Goal: Information Seeking & Learning: Learn about a topic

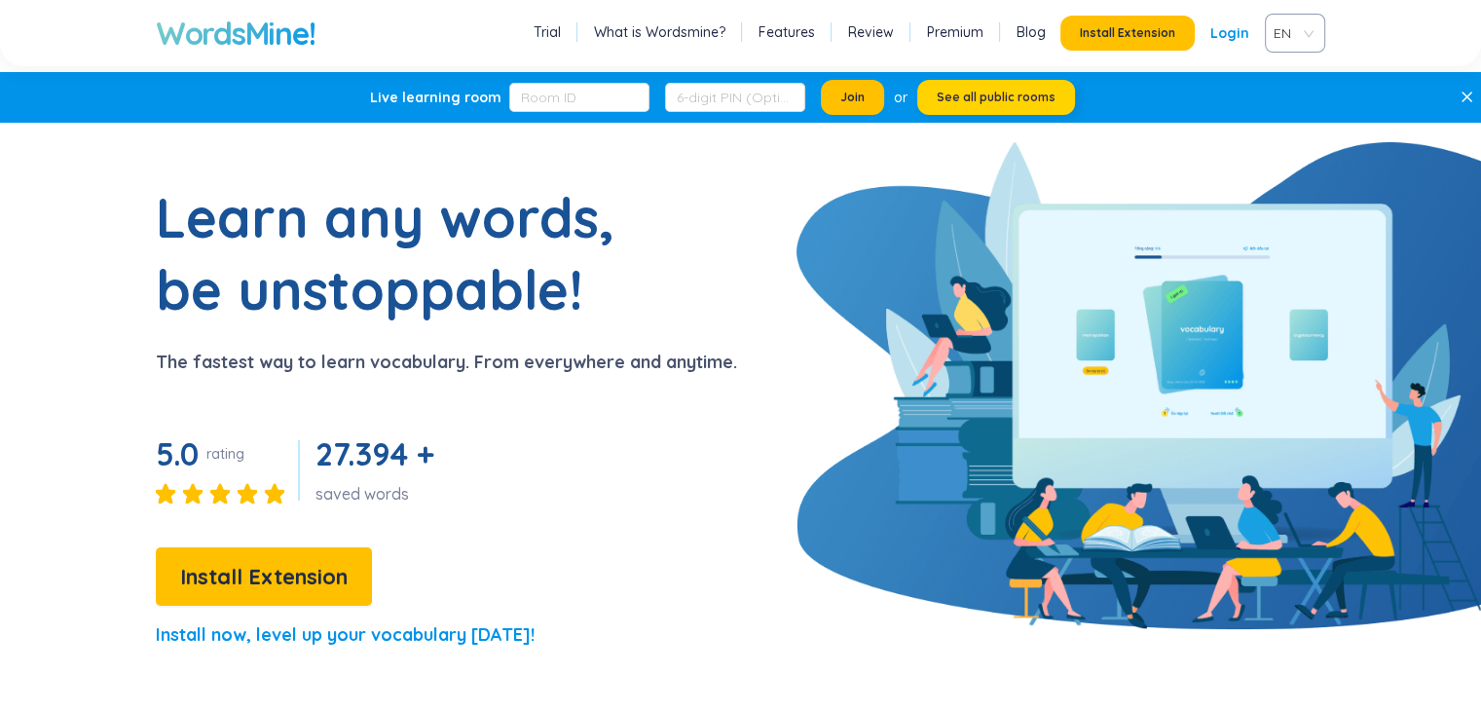
click at [1003, 99] on span "See all public rooms" at bounding box center [996, 98] width 119 height 16
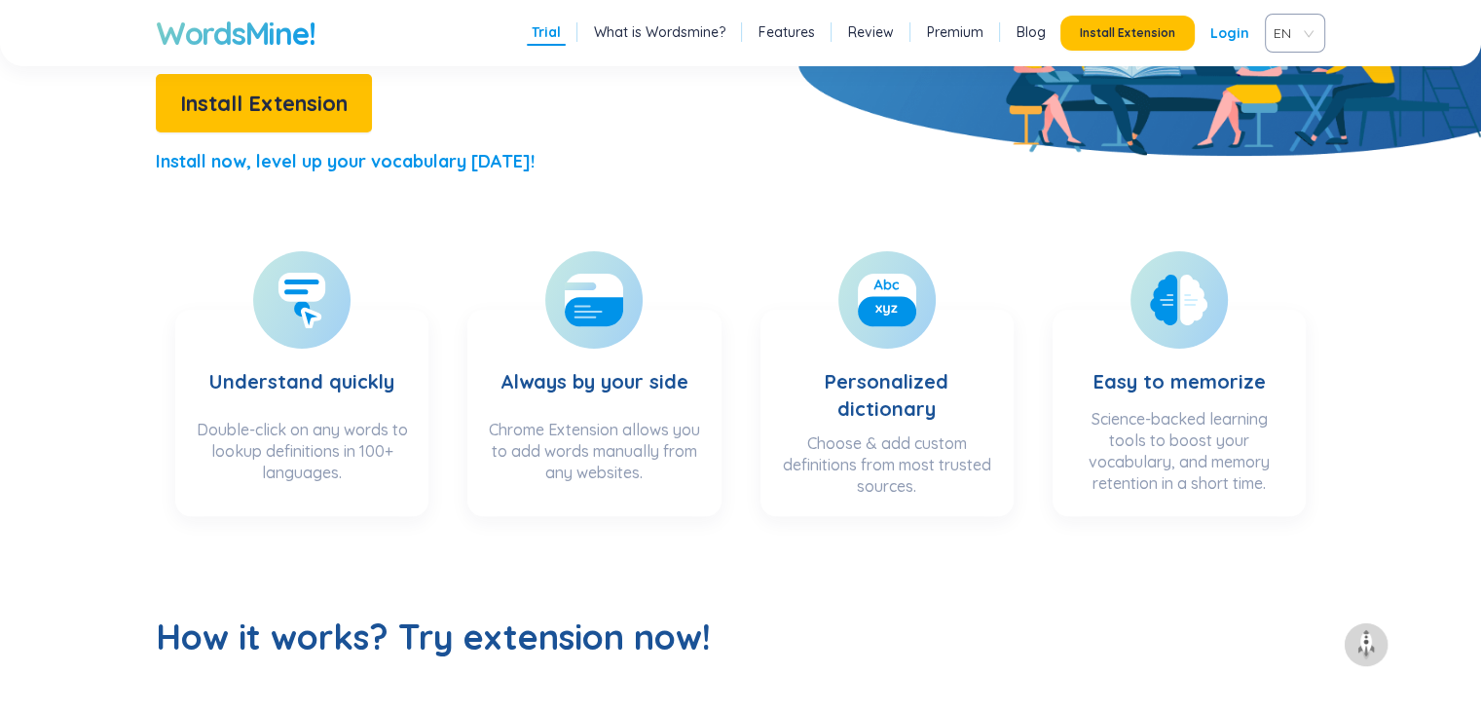
scroll to position [510, 0]
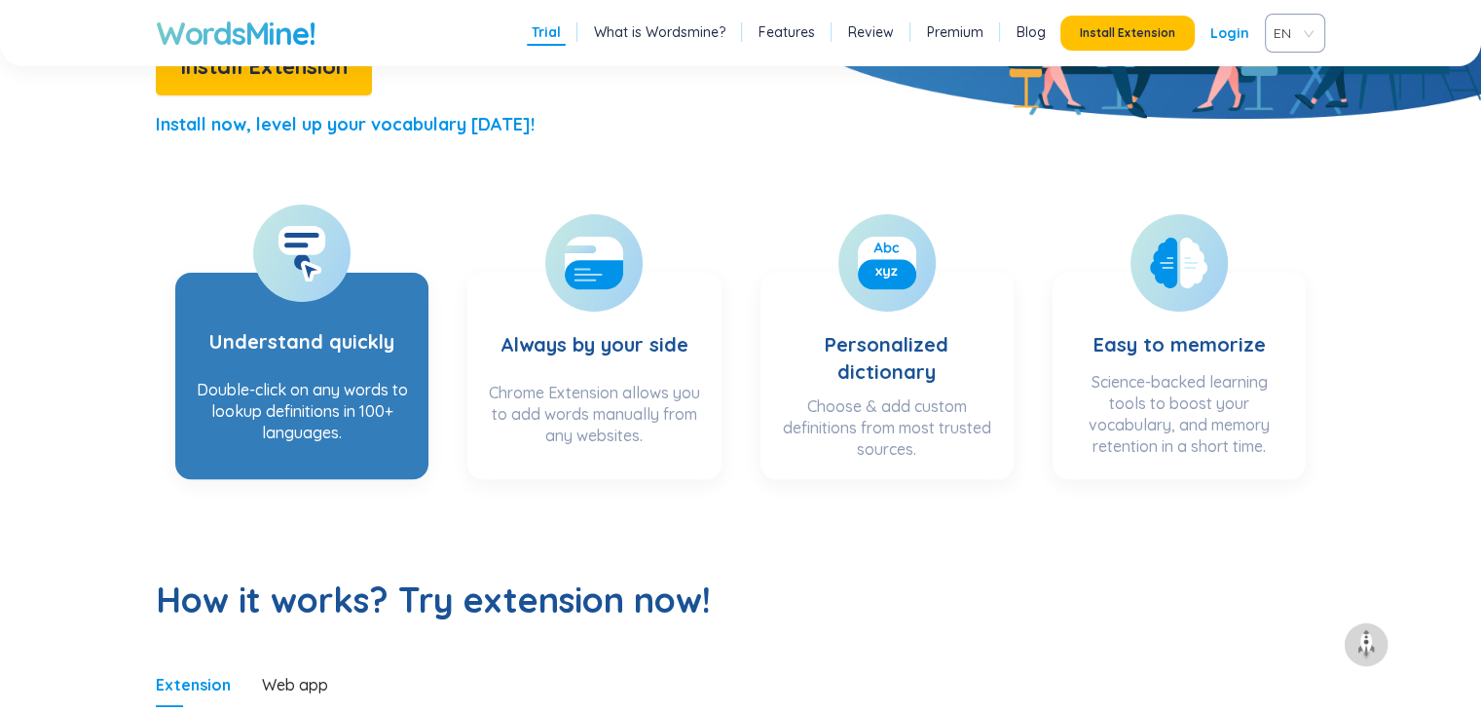
click at [305, 284] on div at bounding box center [301, 252] width 97 height 97
click at [296, 394] on div "Double-click on any words to lookup definitions in 100+ languages." at bounding box center [302, 418] width 214 height 78
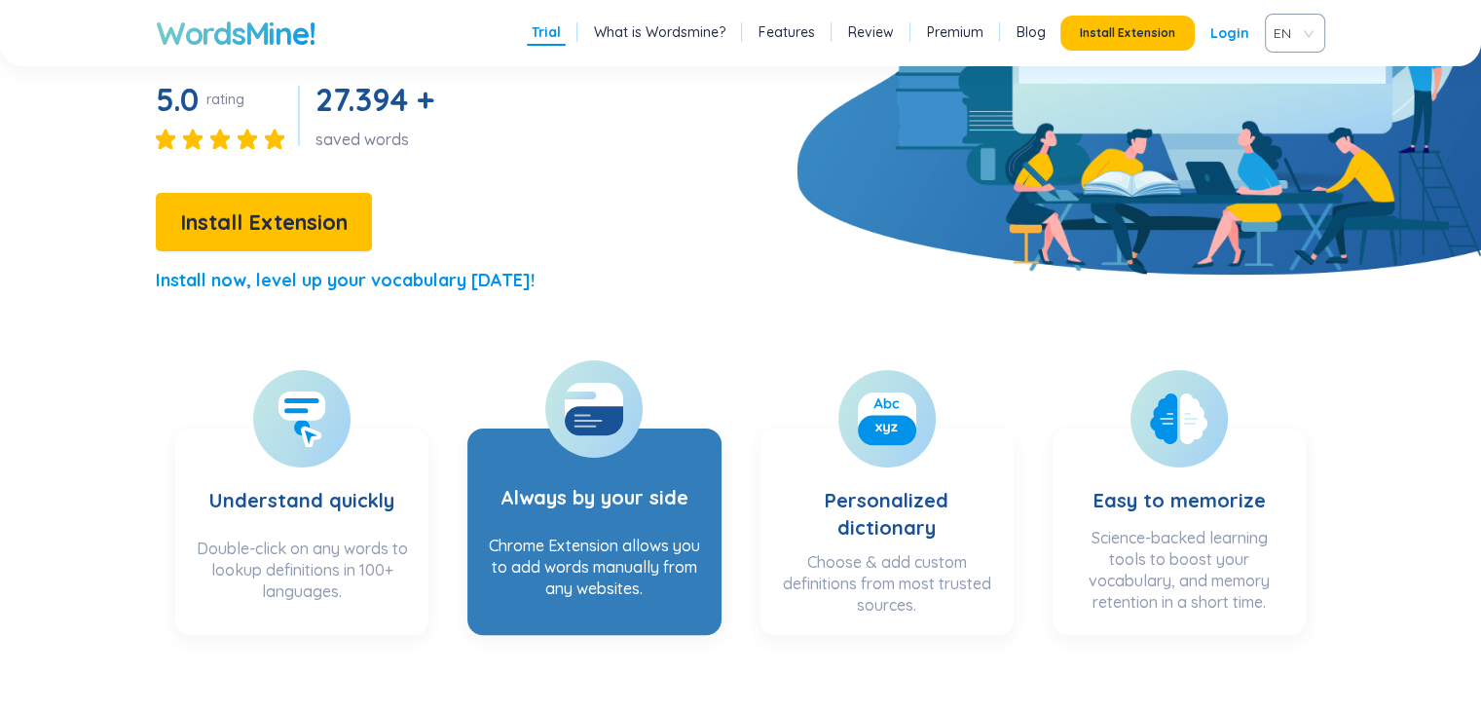
scroll to position [349, 0]
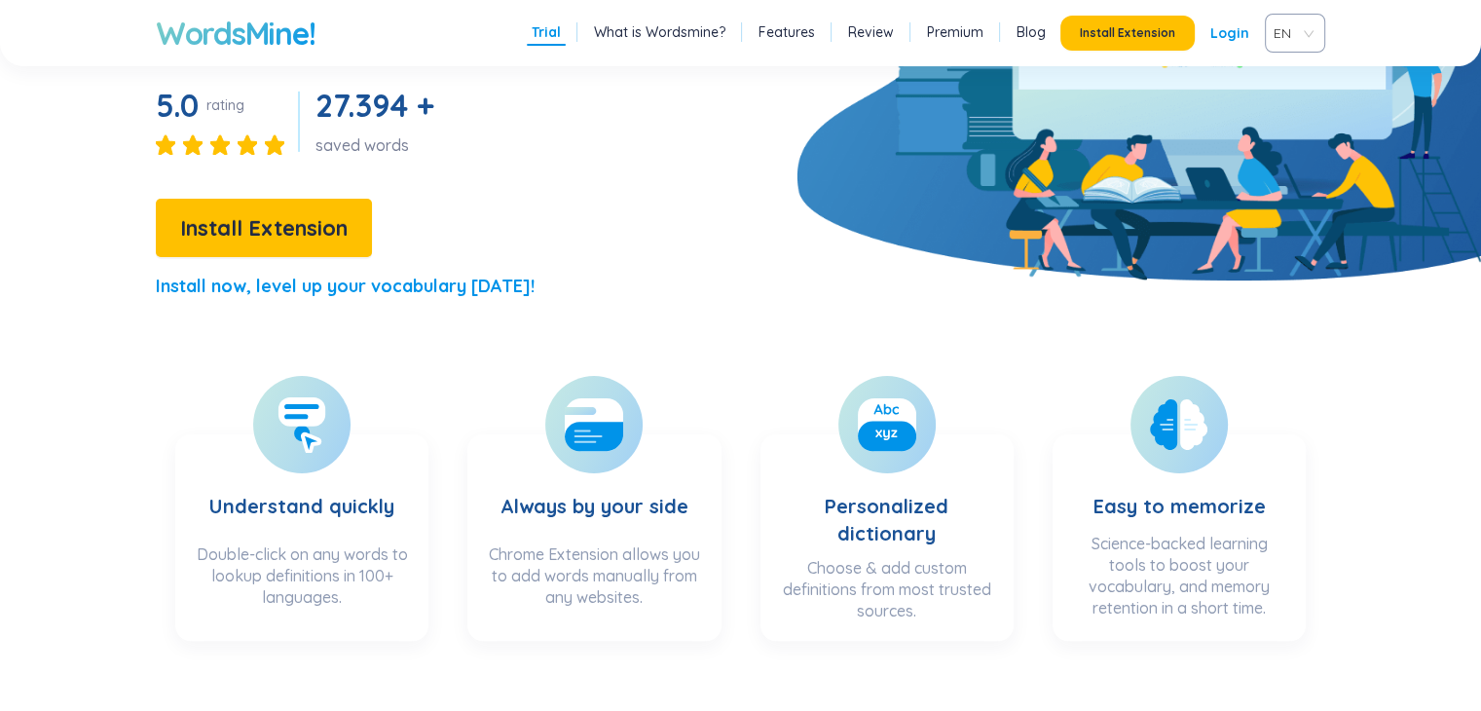
click at [1230, 28] on link "Login" at bounding box center [1229, 33] width 39 height 35
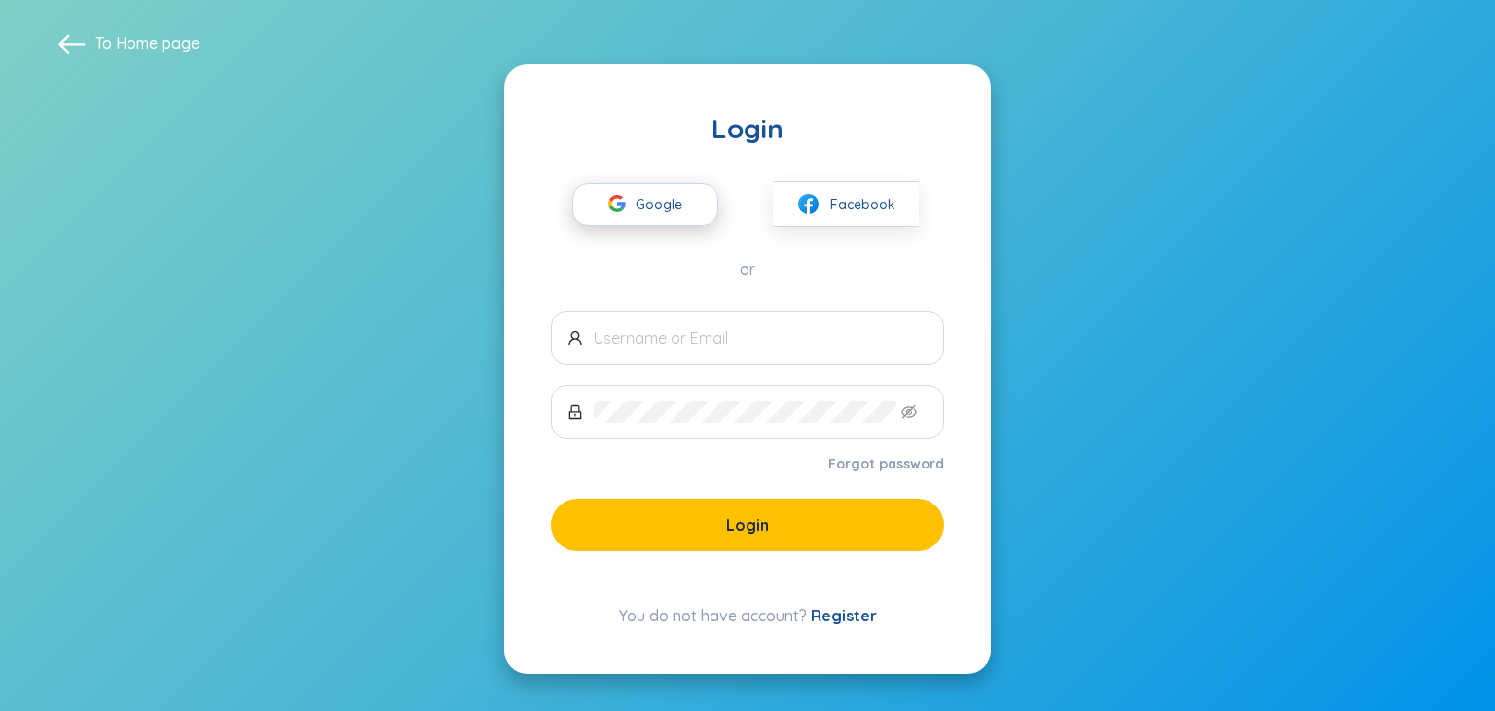
click at [647, 196] on span "Google" at bounding box center [664, 204] width 56 height 41
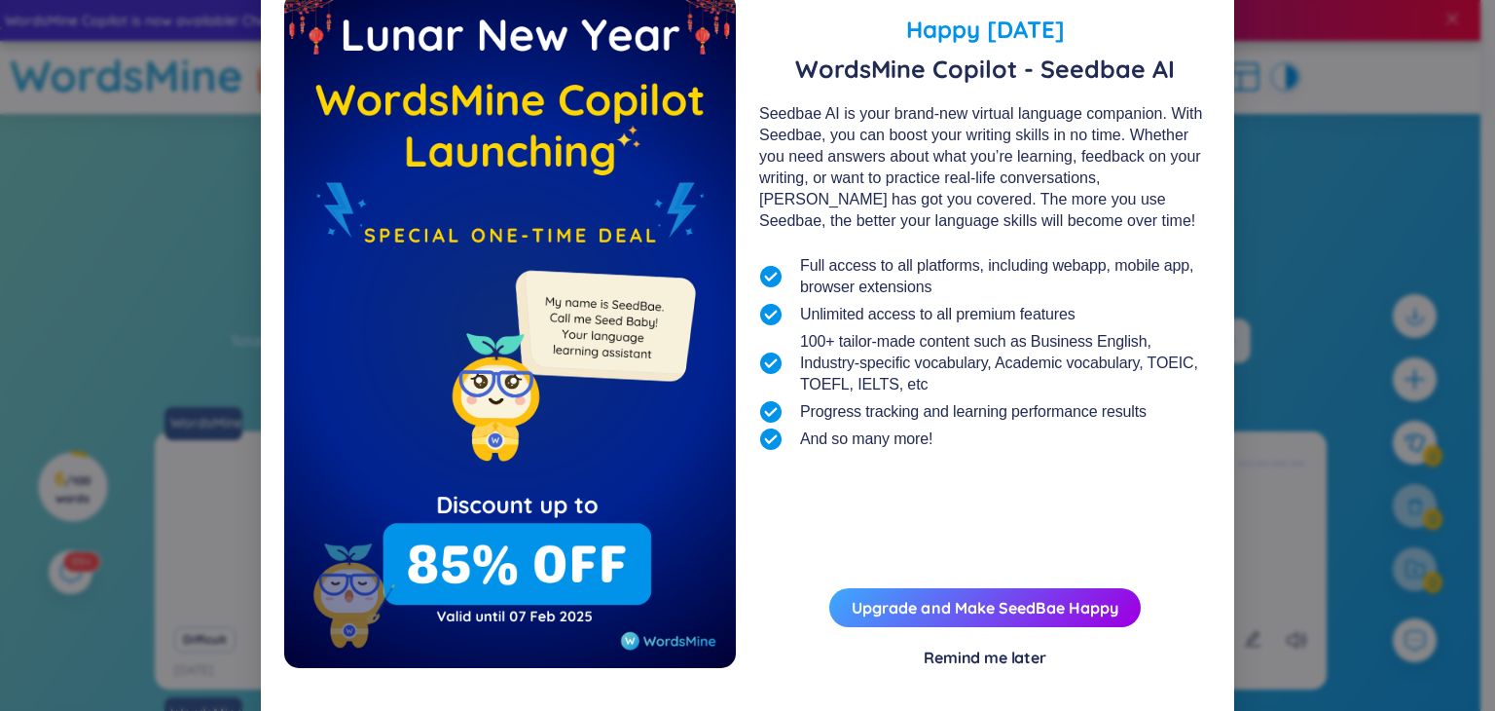
scroll to position [47, 0]
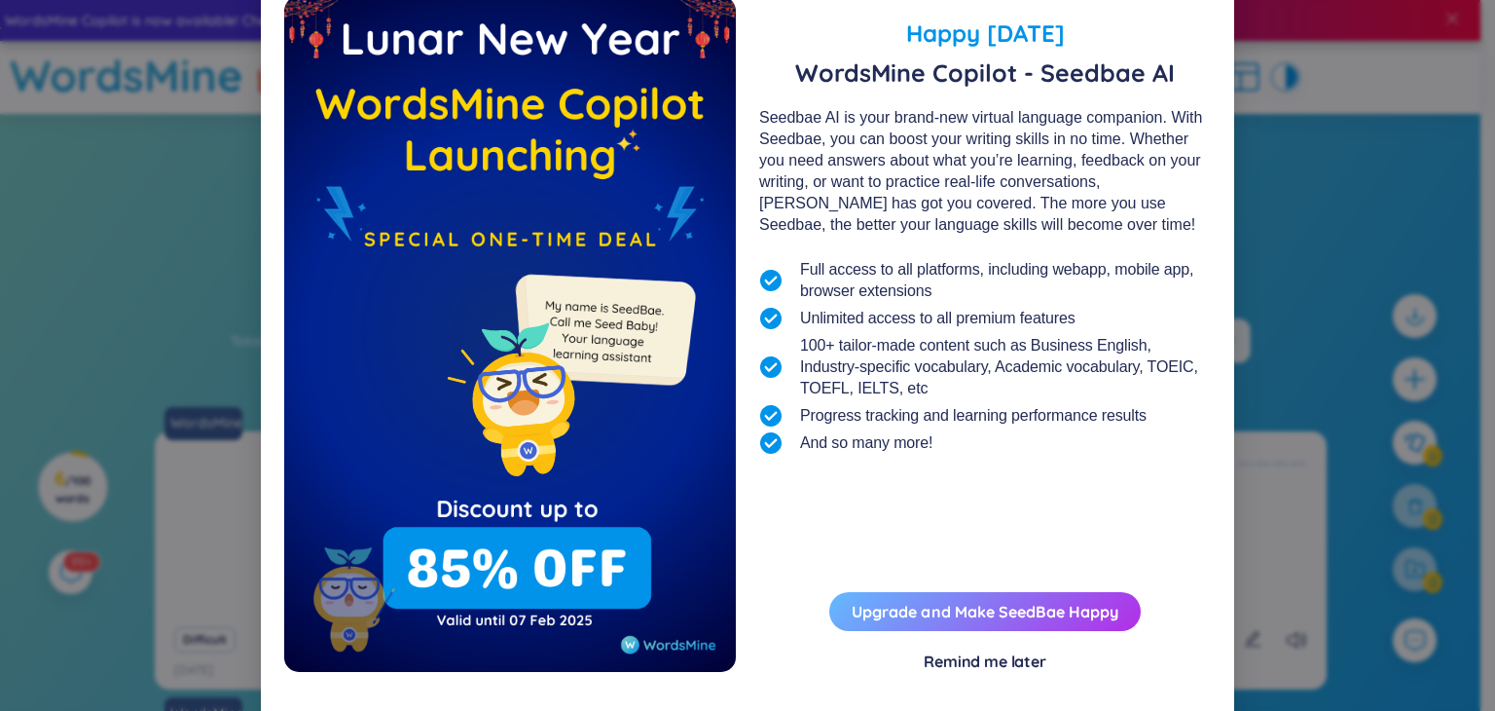
click at [1009, 613] on link "Upgrade and Make SeedBae Happy" at bounding box center [985, 611] width 267 height 19
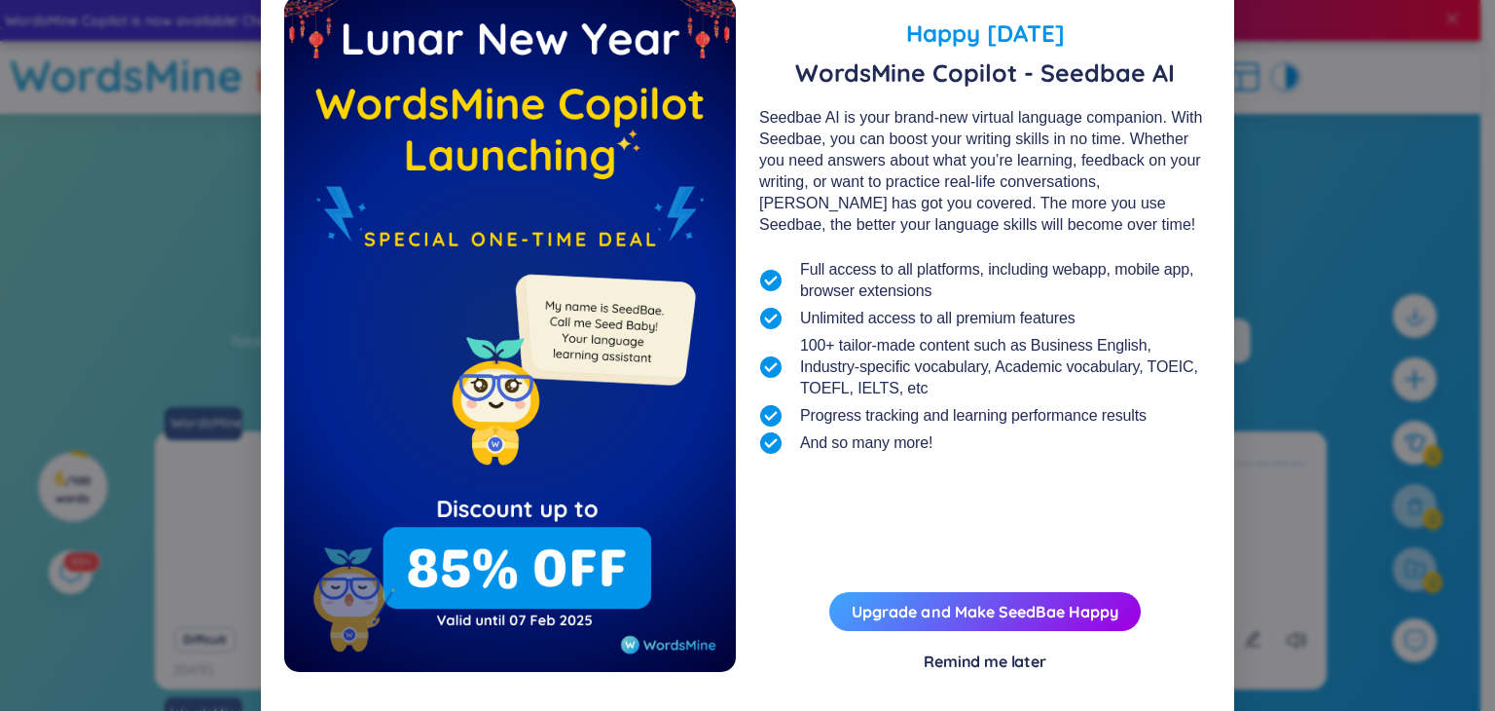
click at [1333, 176] on div "Happy [DATE] WordsMine Copilot - Seedbae AI Seedbae AI is your brand-new virtua…" at bounding box center [747, 355] width 1495 height 711
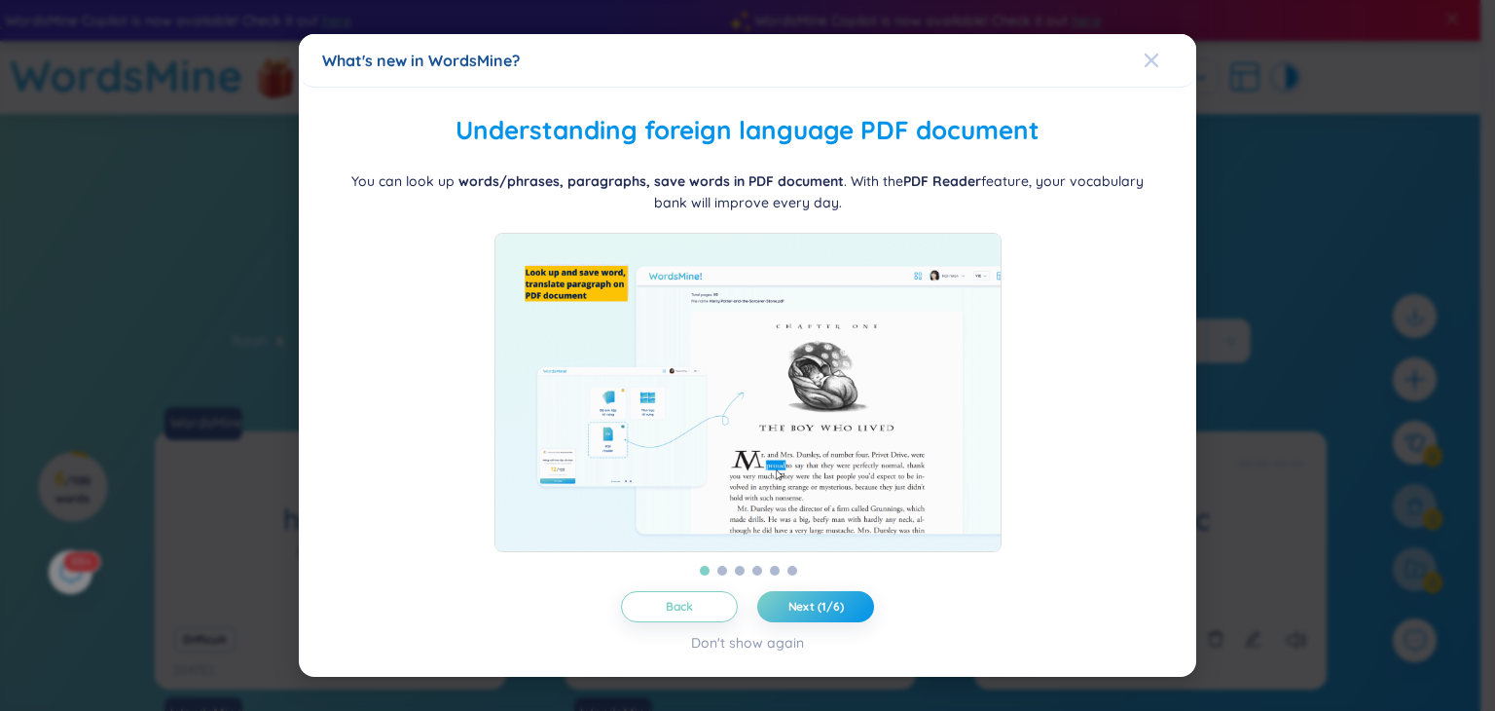
click at [1157, 55] on icon "Close" at bounding box center [1152, 61] width 14 height 14
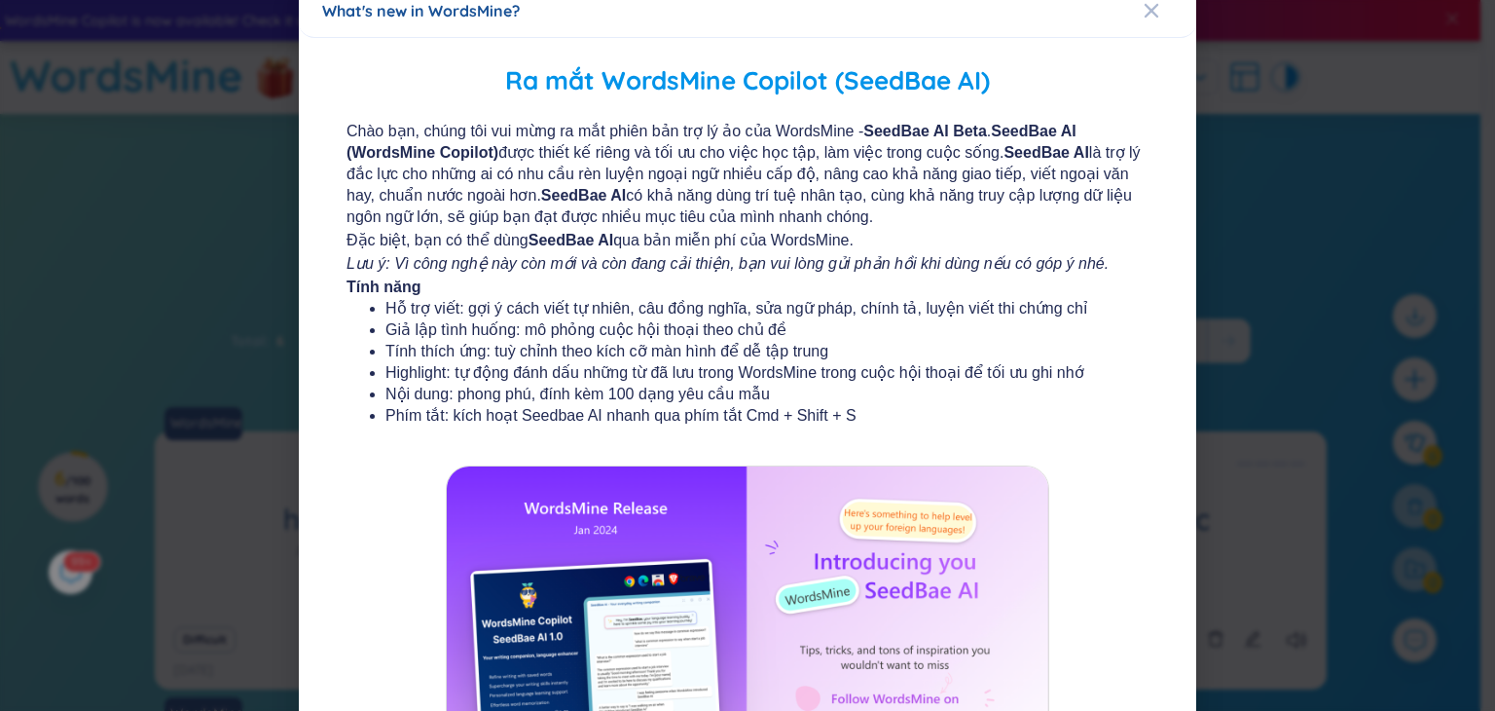
scroll to position [214, 0]
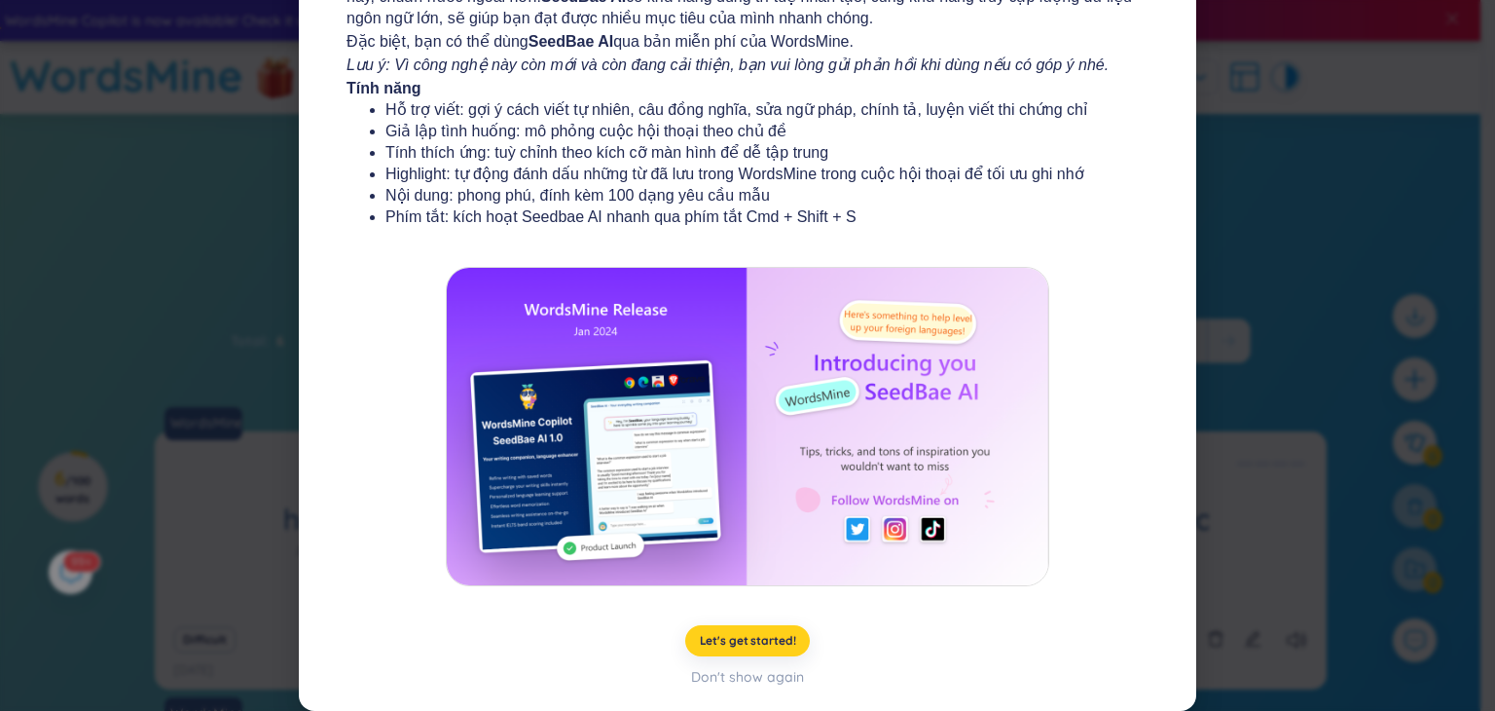
click at [769, 640] on span "Let's get started!" at bounding box center [748, 641] width 96 height 16
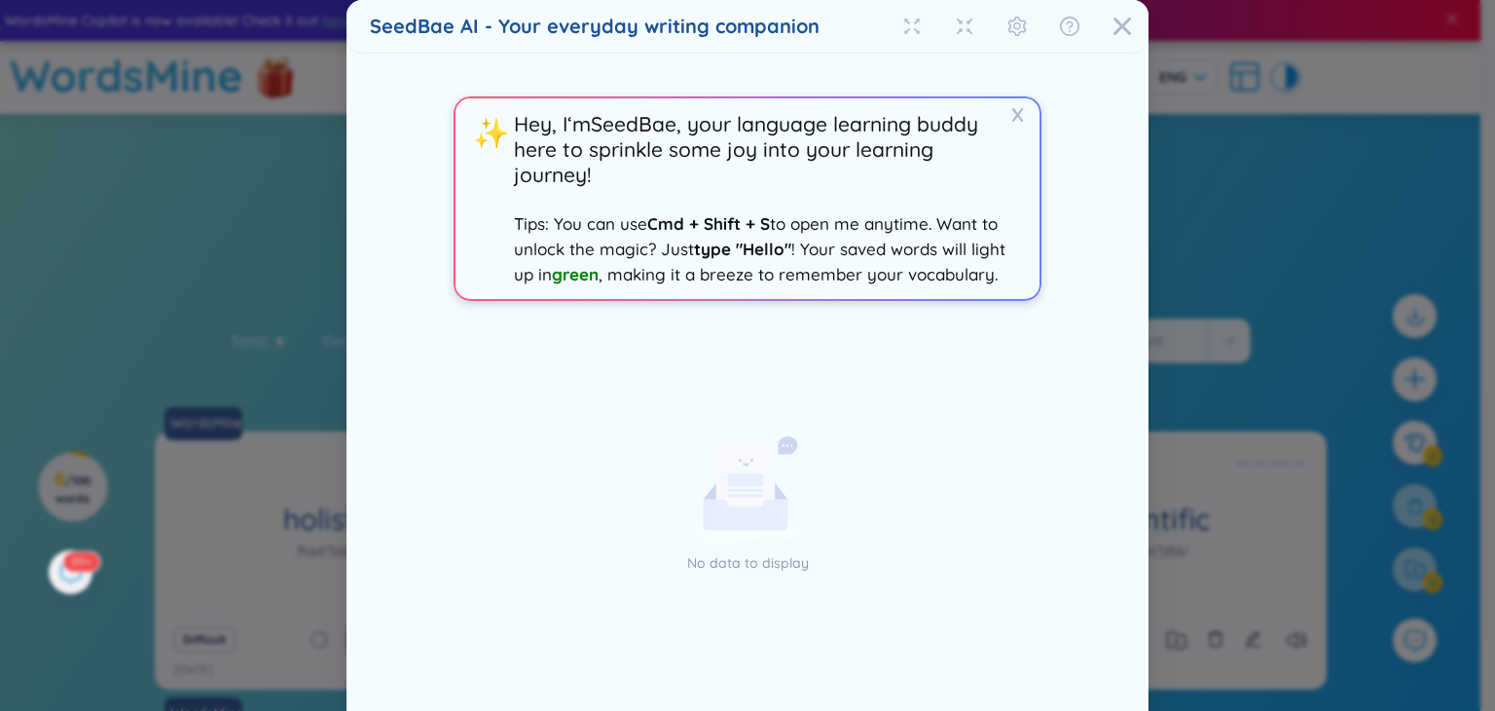
scroll to position [92, 0]
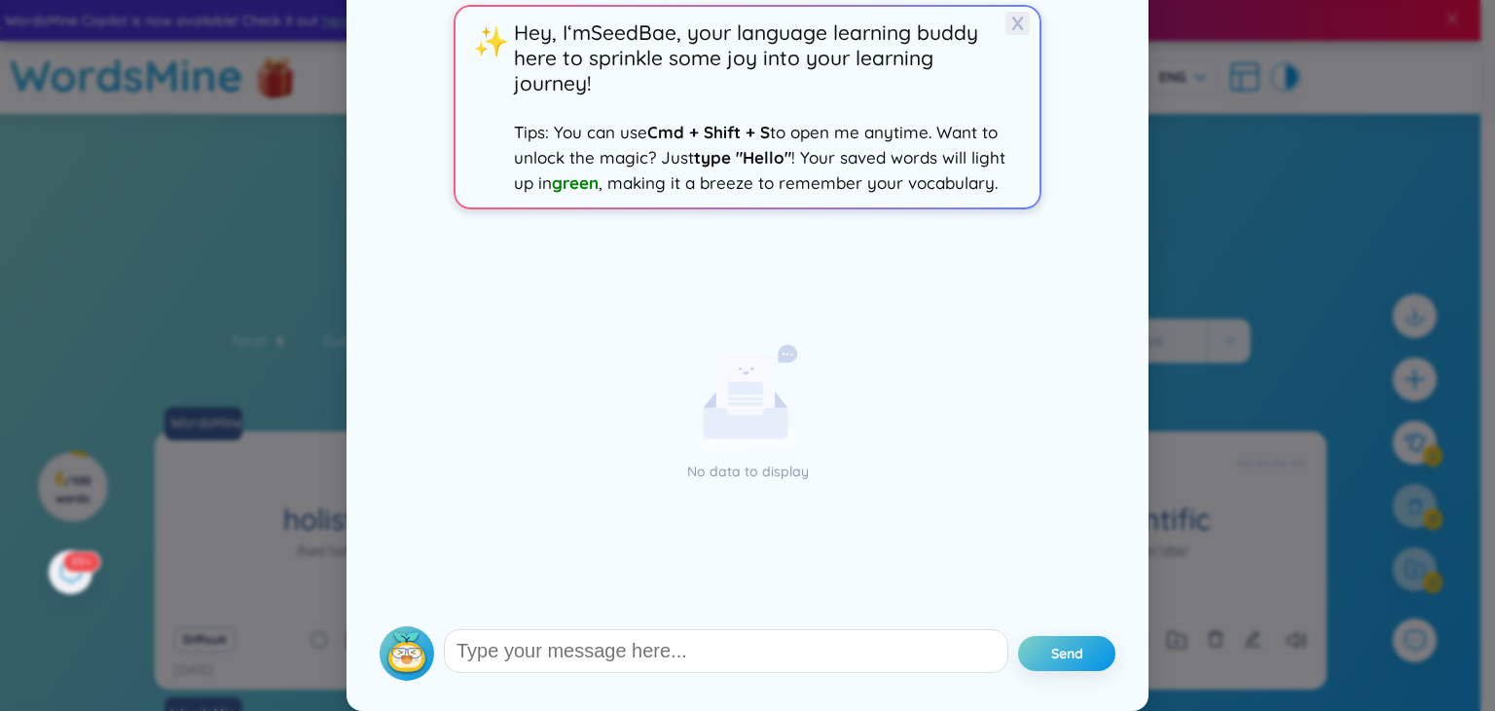
click at [1006, 18] on span "X" at bounding box center [1018, 23] width 24 height 23
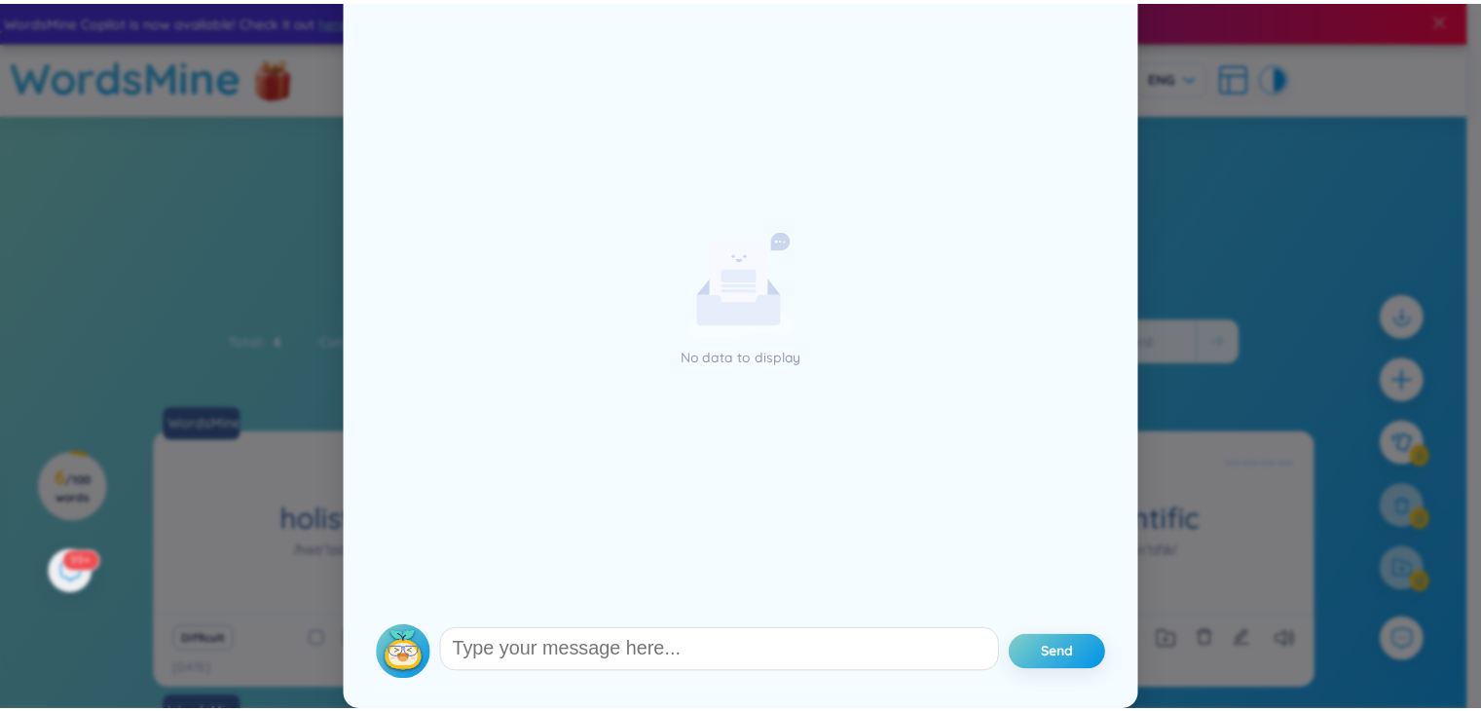
scroll to position [0, 0]
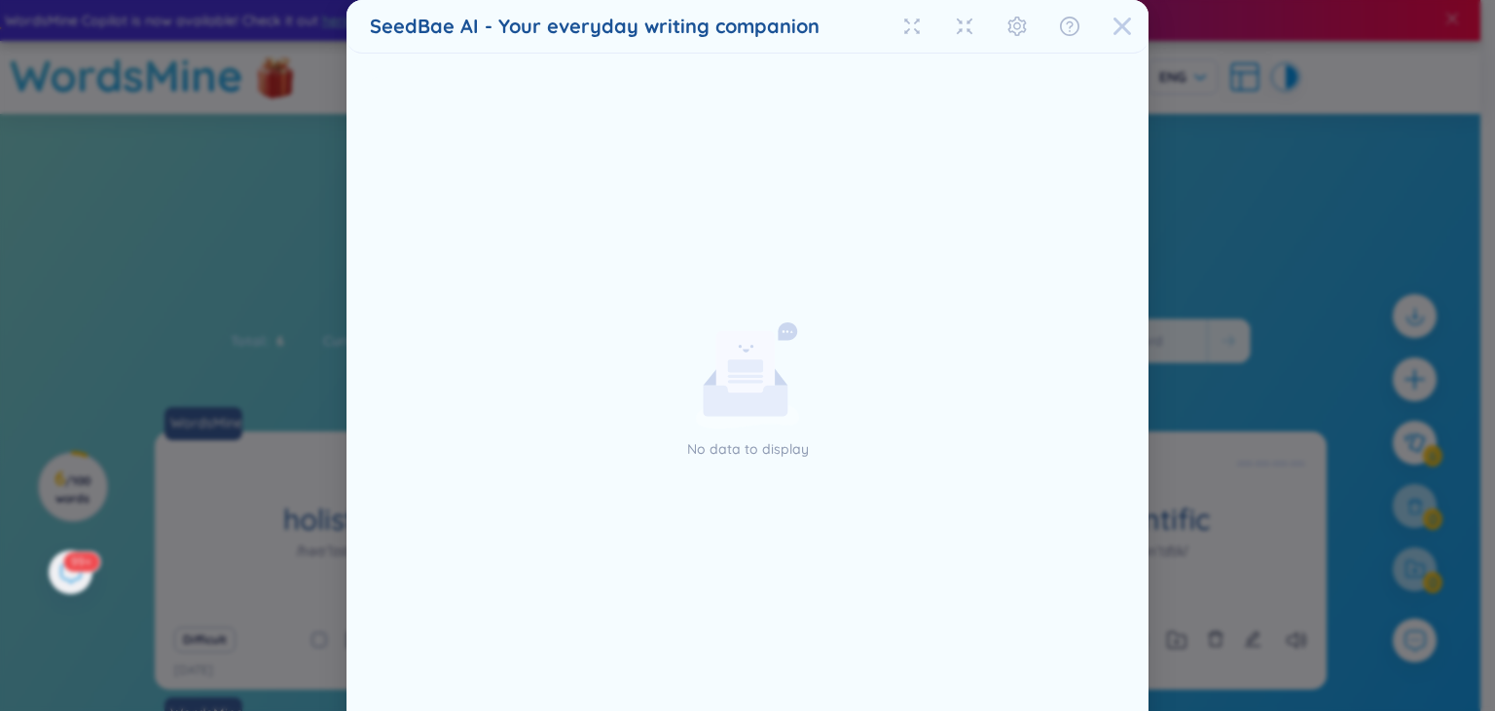
click at [1117, 34] on icon "Close" at bounding box center [1122, 26] width 19 height 19
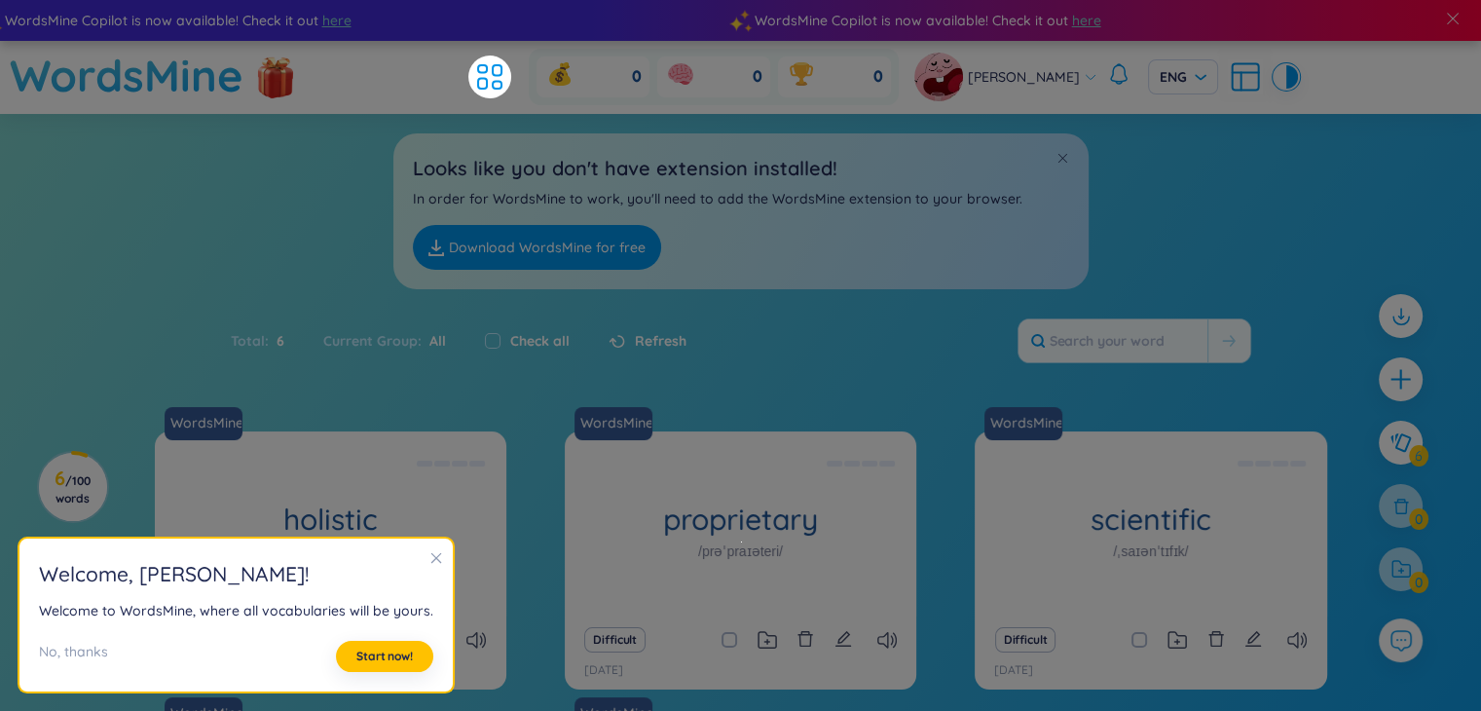
click at [991, 295] on section "Sort Alphabet Ascending Alphabet Descending Time-based Ascending Time-based Des…" at bounding box center [740, 578] width 1481 height 929
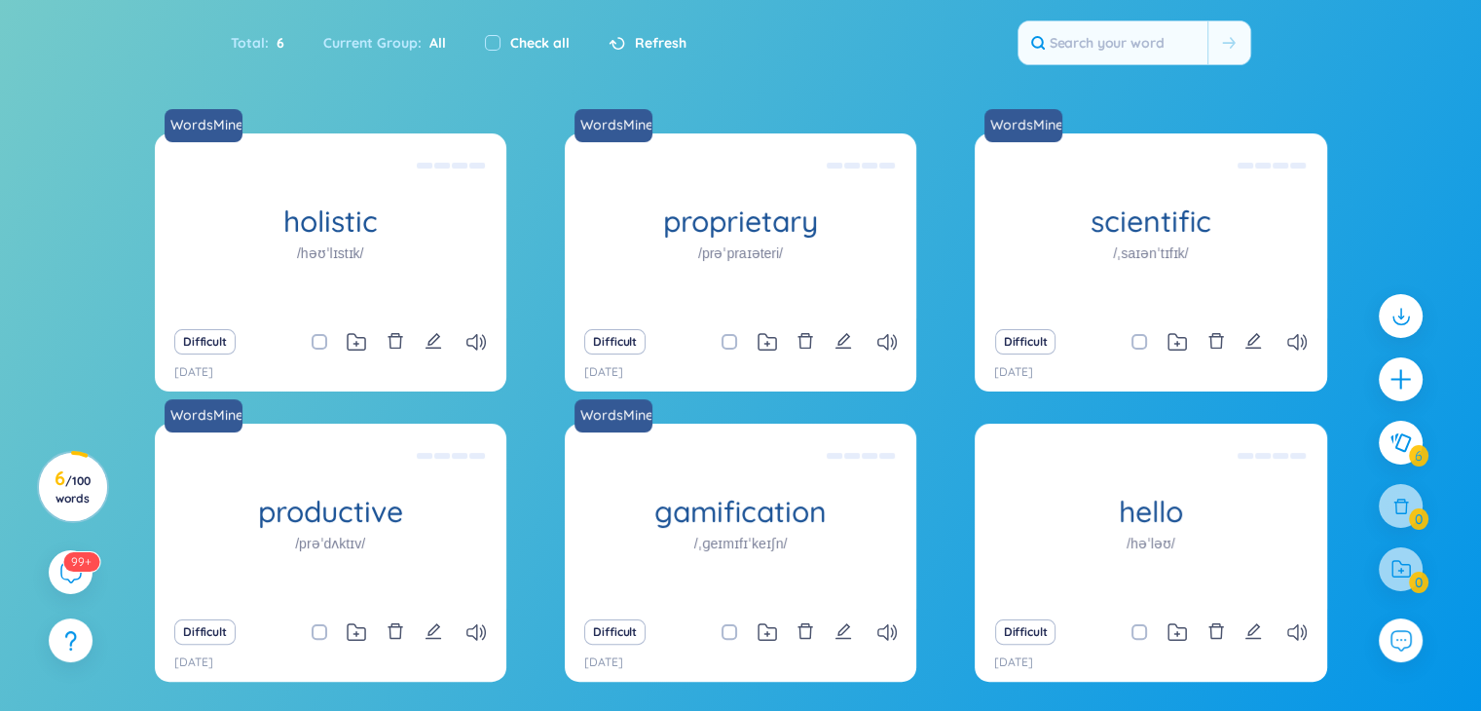
scroll to position [299, 0]
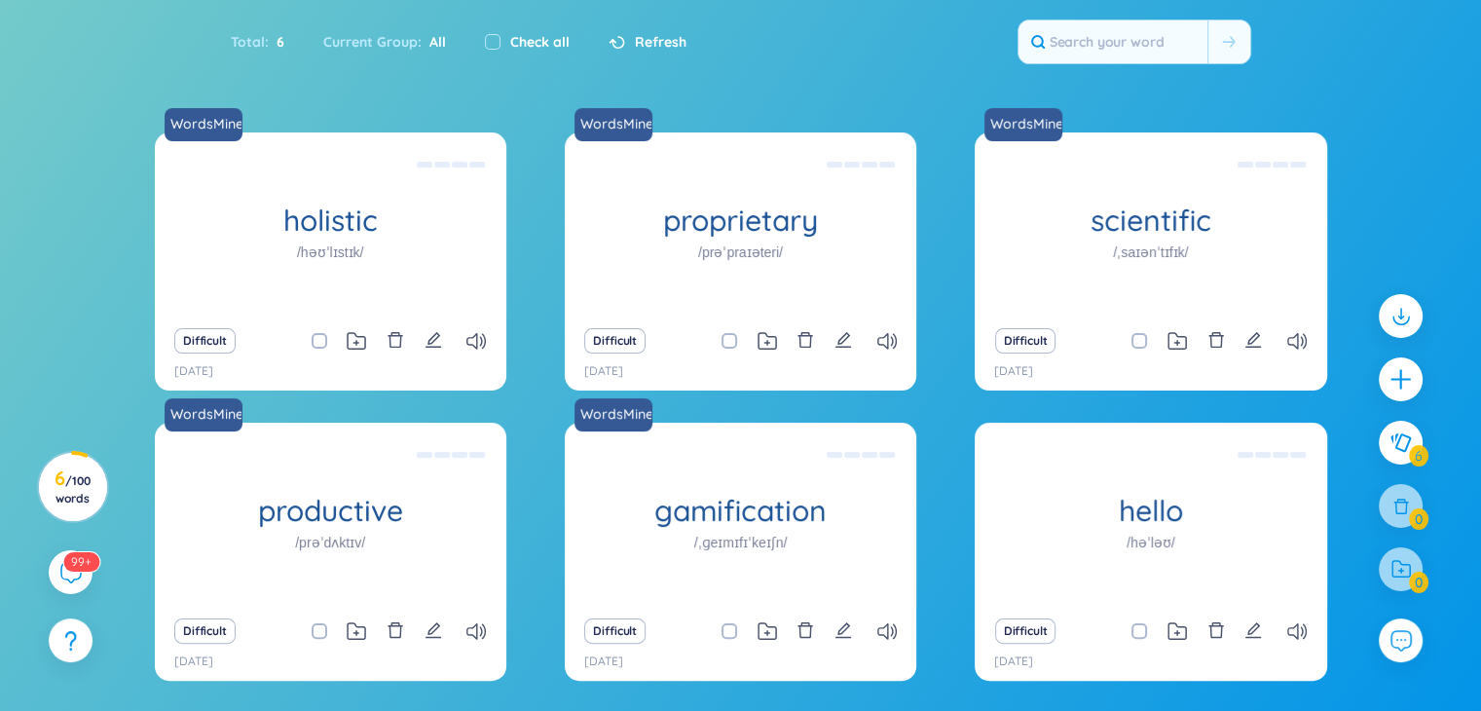
click at [523, 371] on div "WordsMine holistic /həʊˈlɪstɪk/ [PERSON_NAME] Eg: The holistic approach to heal…" at bounding box center [741, 418] width 1172 height 572
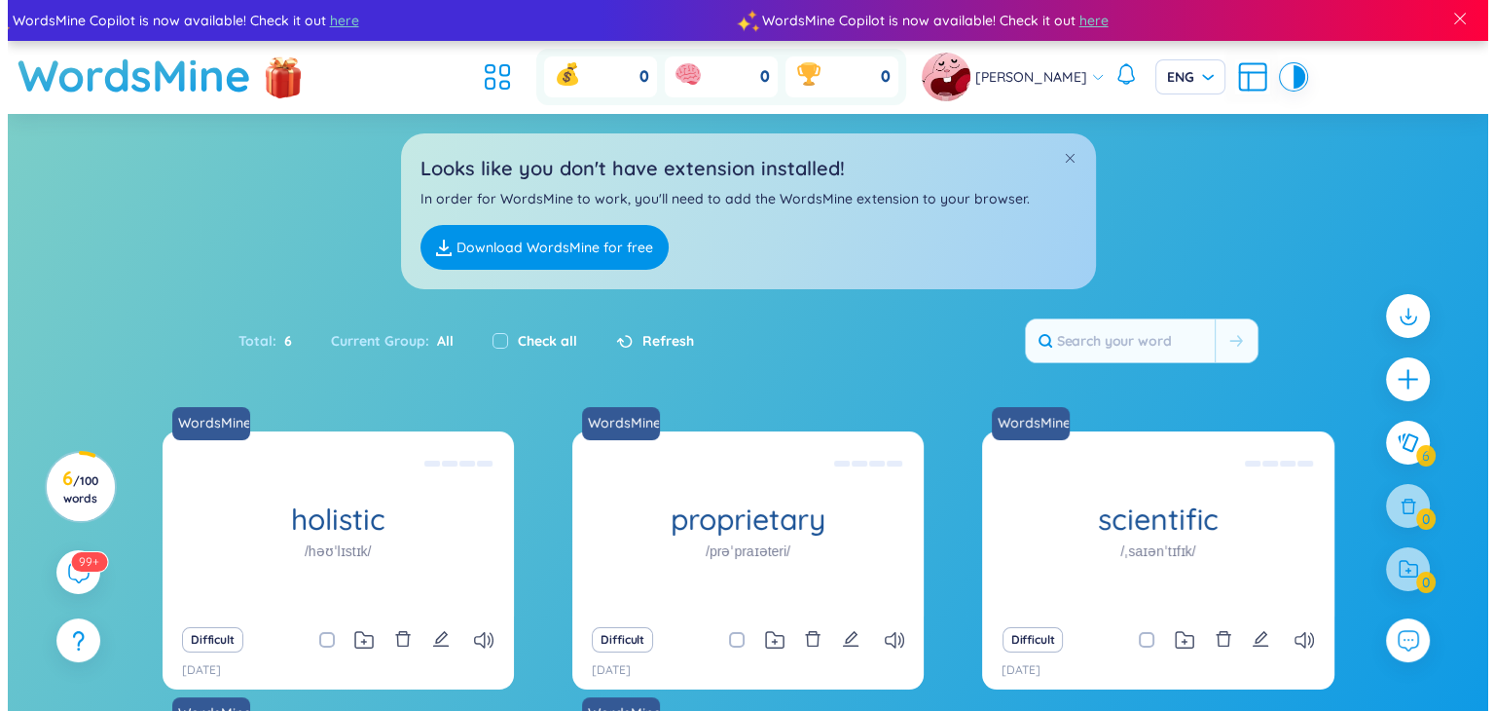
scroll to position [0, 0]
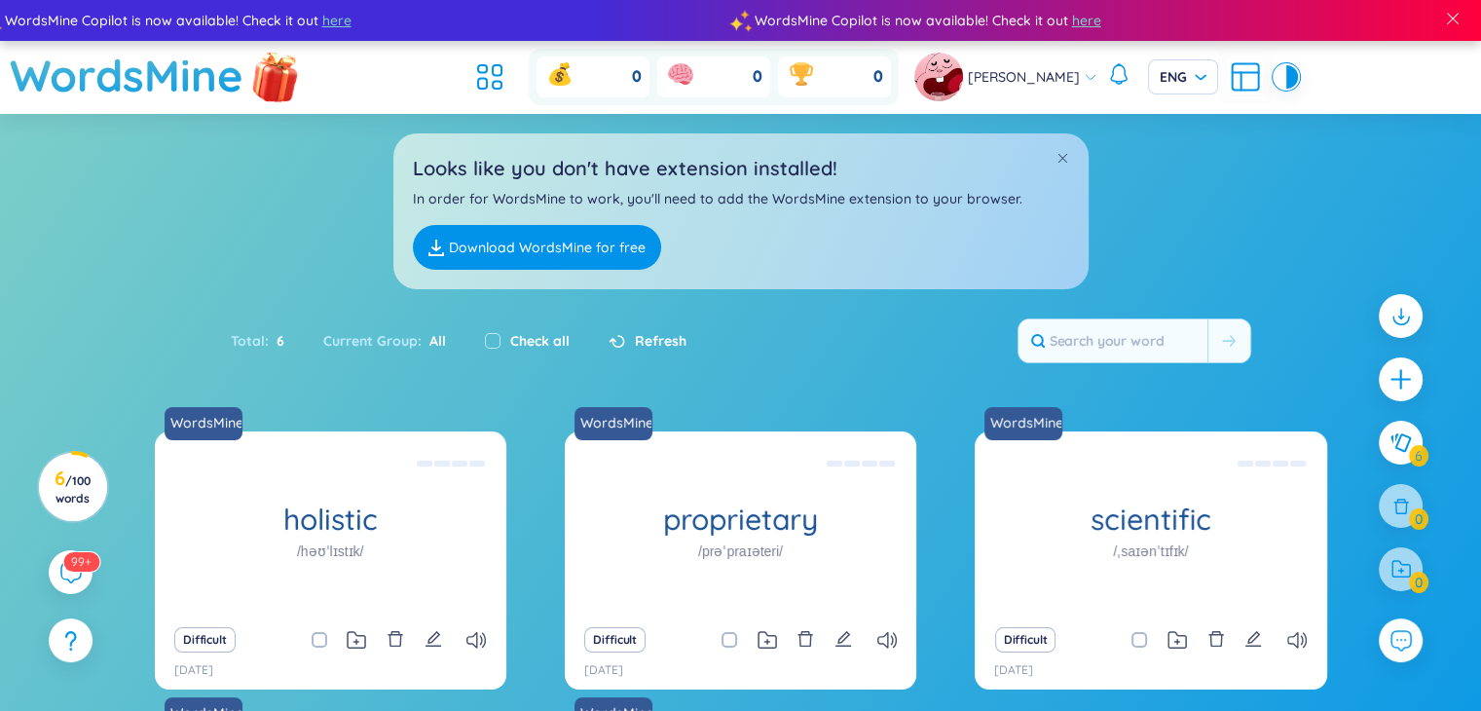
click at [271, 79] on img at bounding box center [275, 75] width 58 height 77
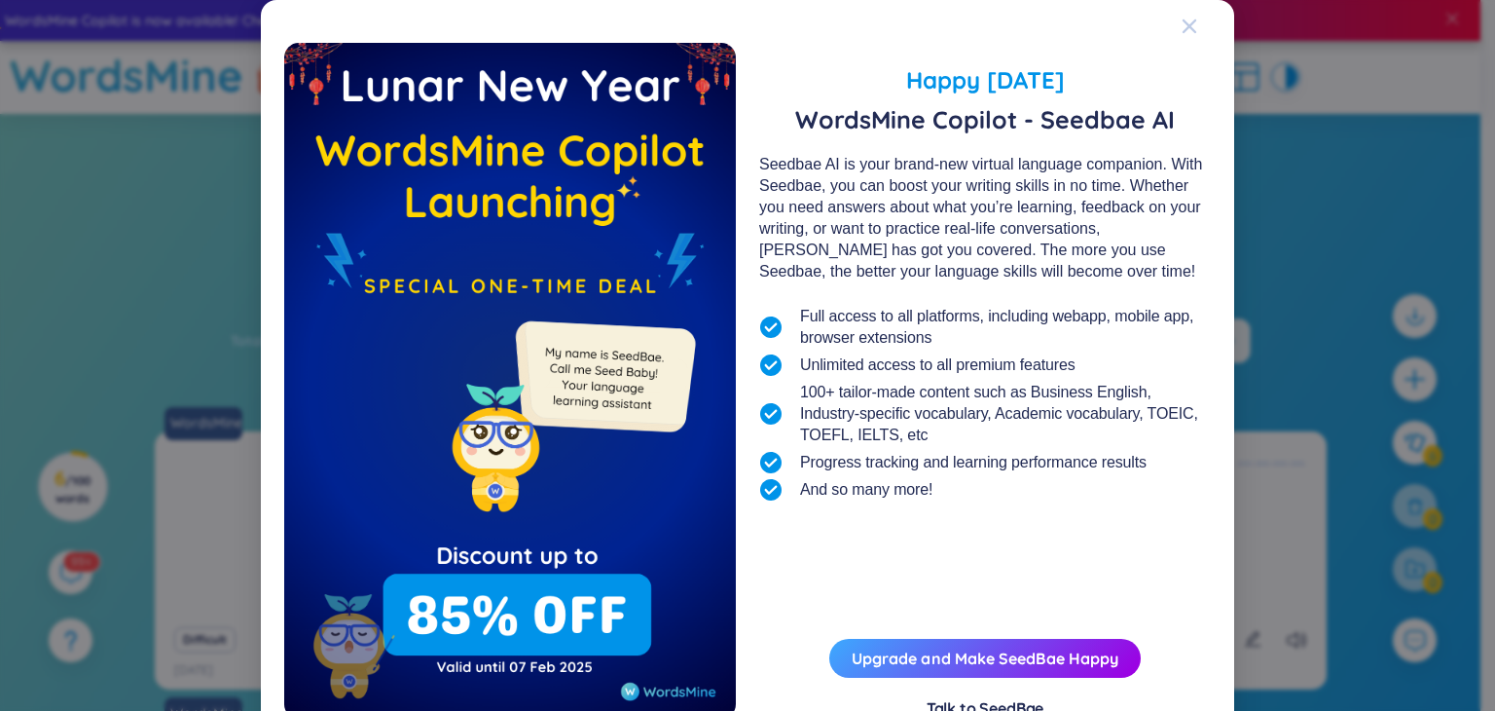
click at [1187, 32] on icon "Close" at bounding box center [1190, 26] width 16 height 16
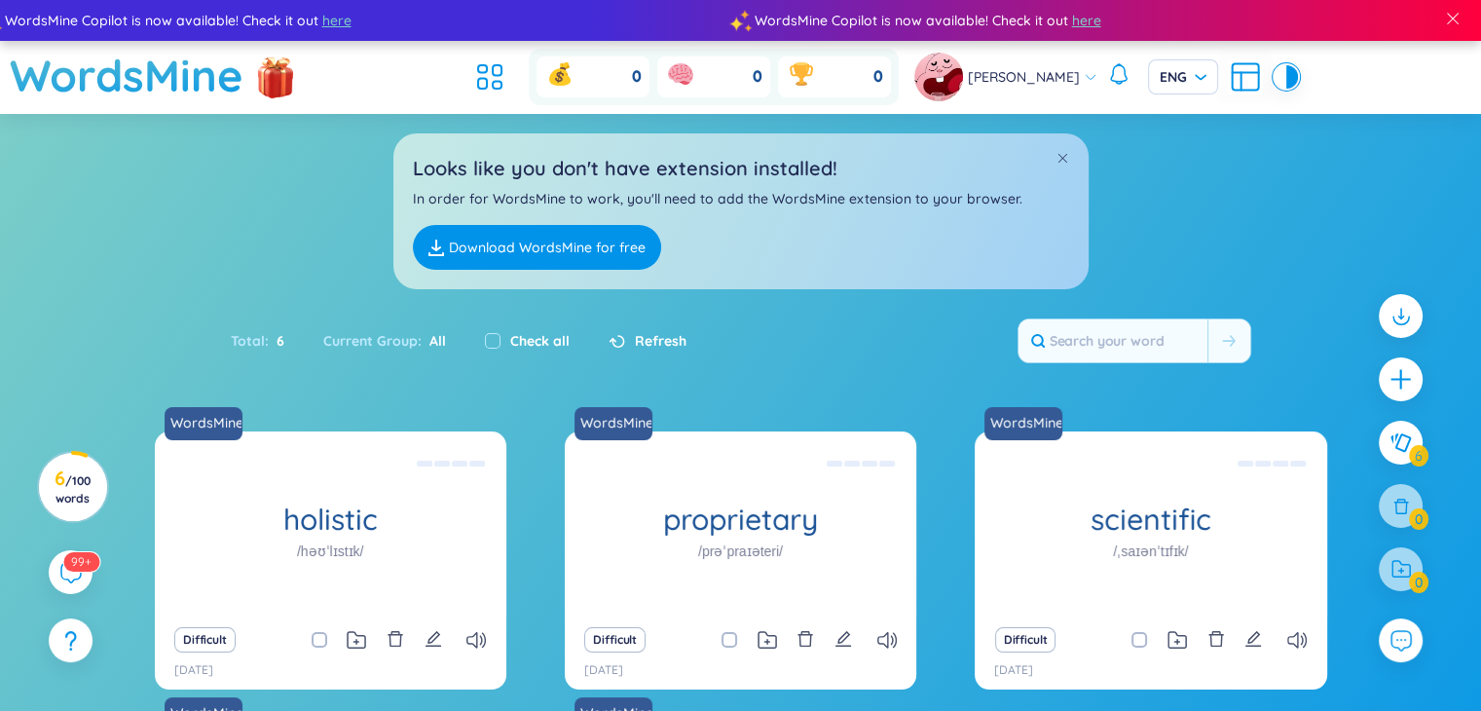
scroll to position [370, 0]
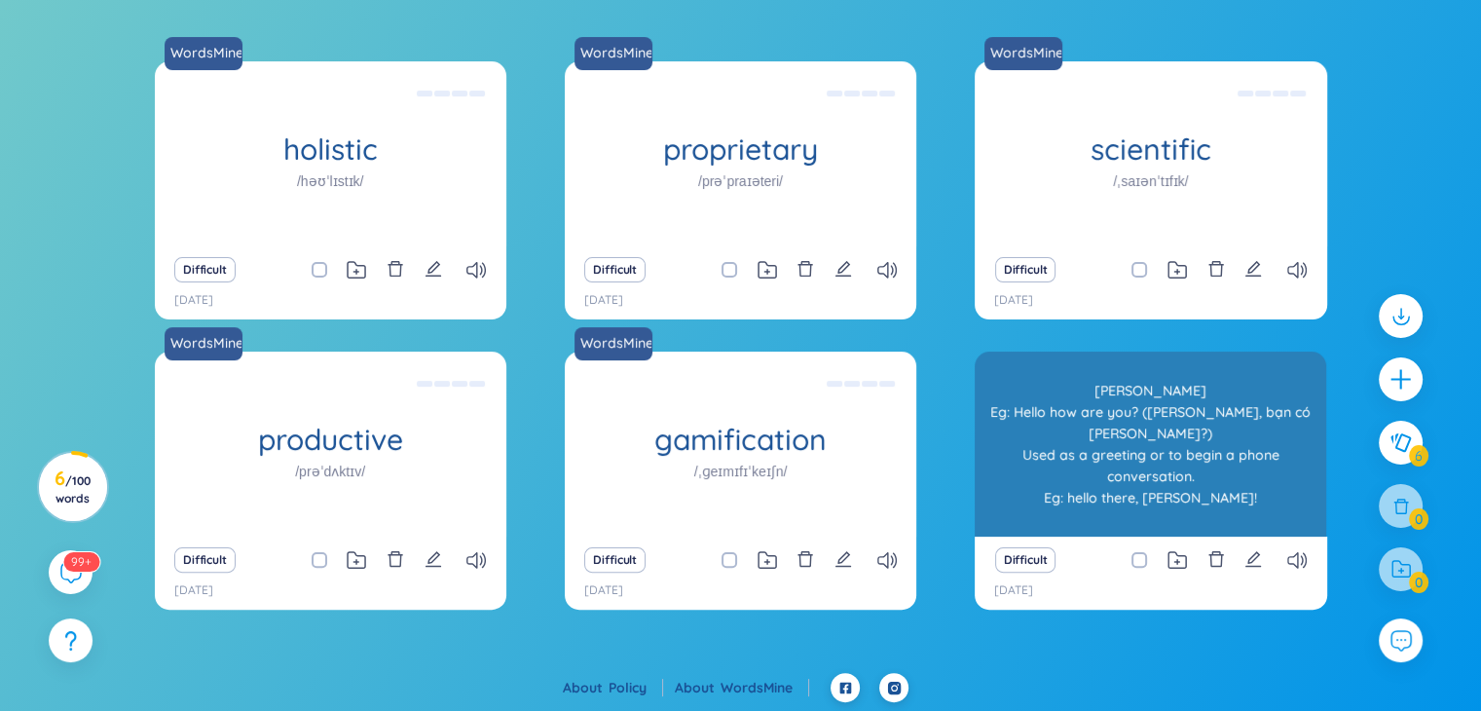
click at [1067, 489] on div "[PERSON_NAME] Eg: Hello how are you? ([PERSON_NAME], bạn có [PERSON_NAME]?) Use…" at bounding box center [1150, 443] width 332 height 175
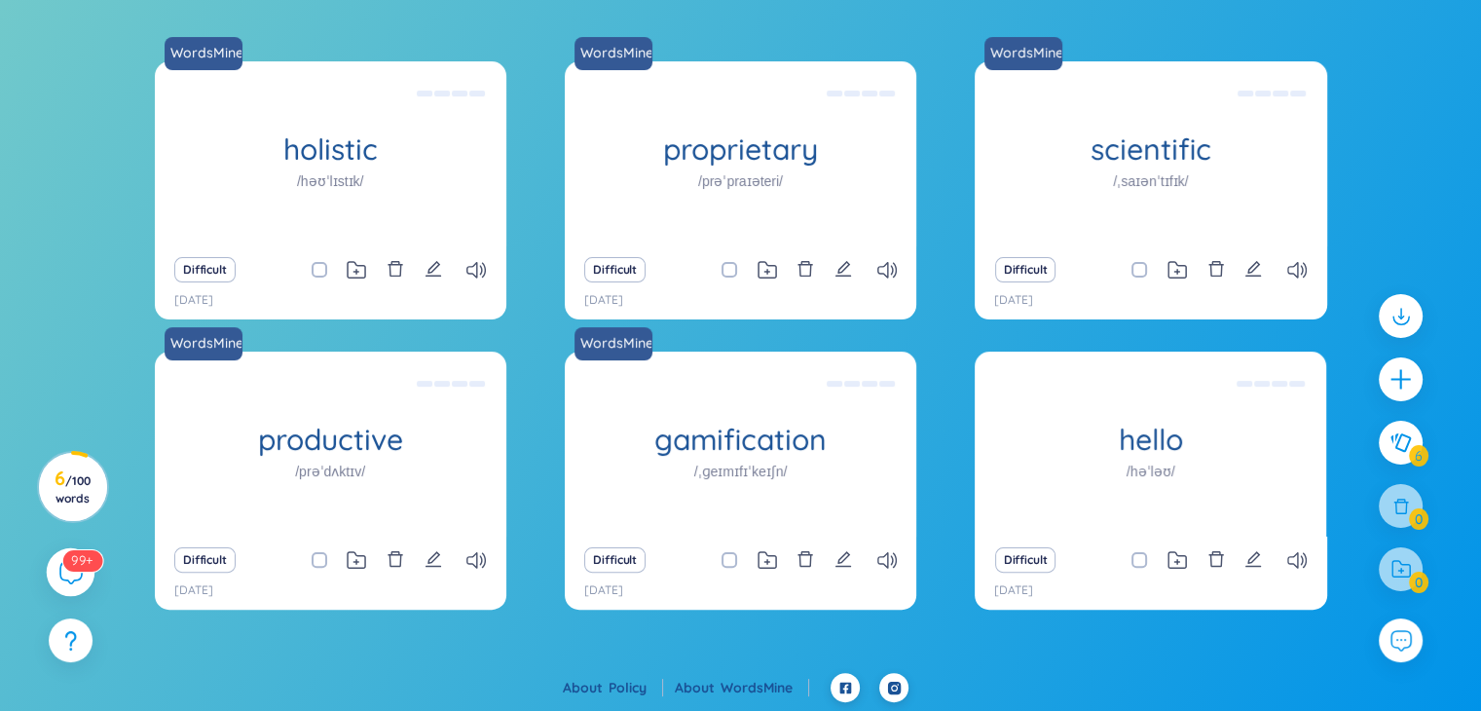
click at [67, 561] on sup "99+" at bounding box center [82, 559] width 40 height 21
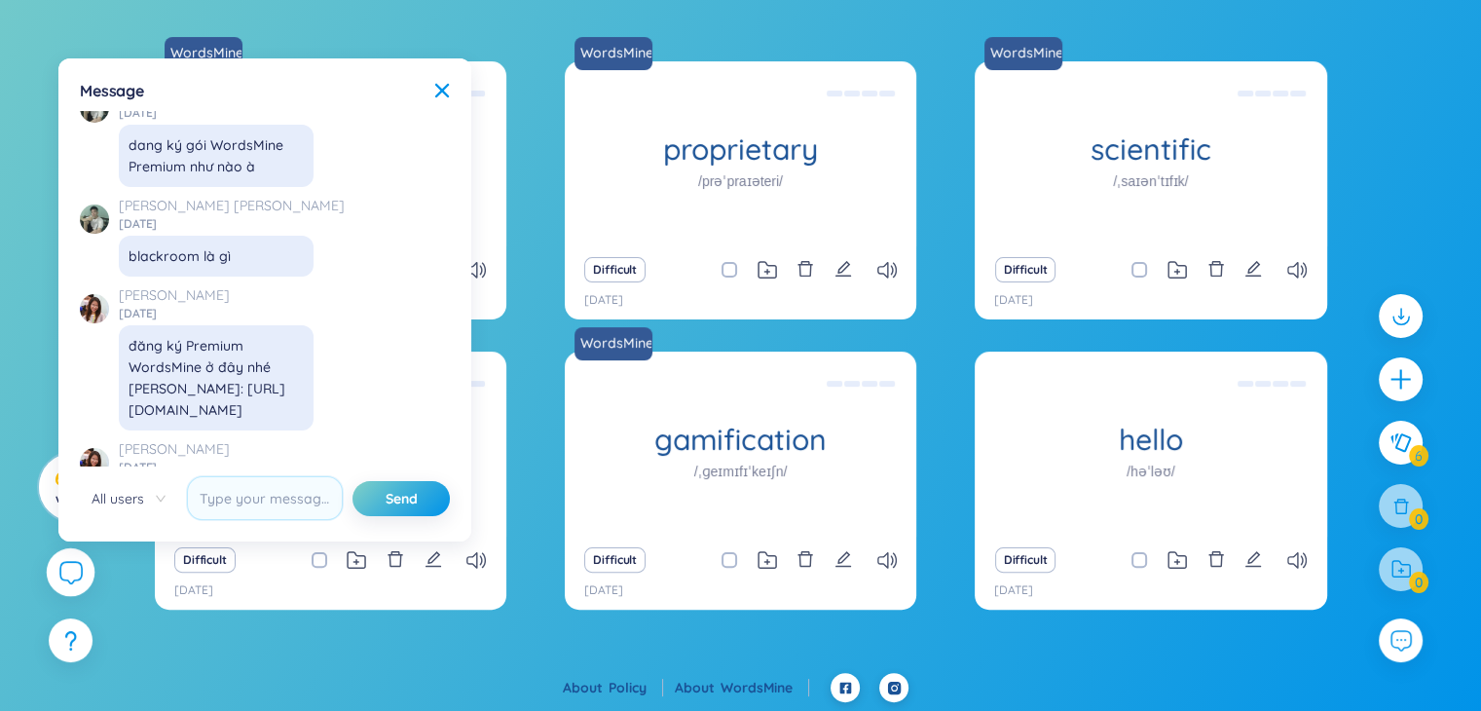
scroll to position [21255, 0]
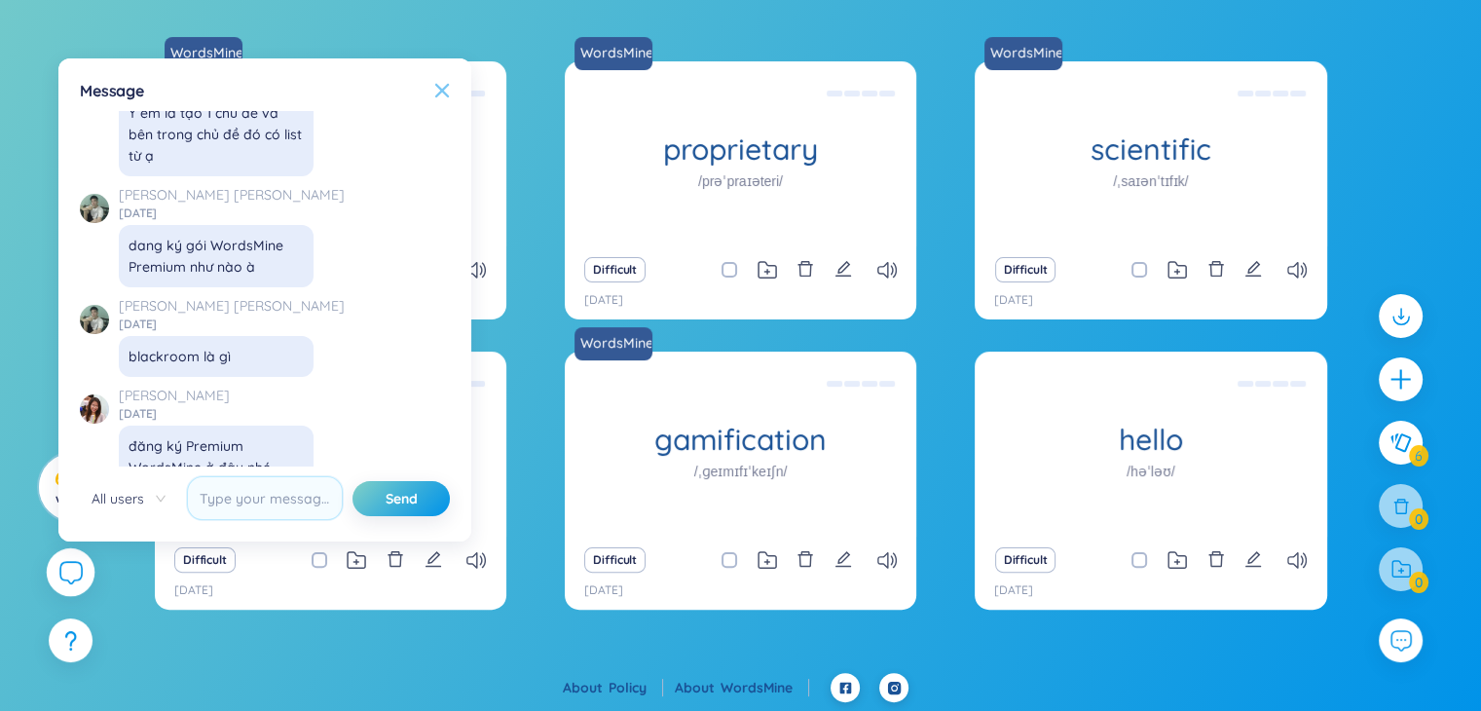
click at [442, 93] on icon at bounding box center [442, 91] width 16 height 16
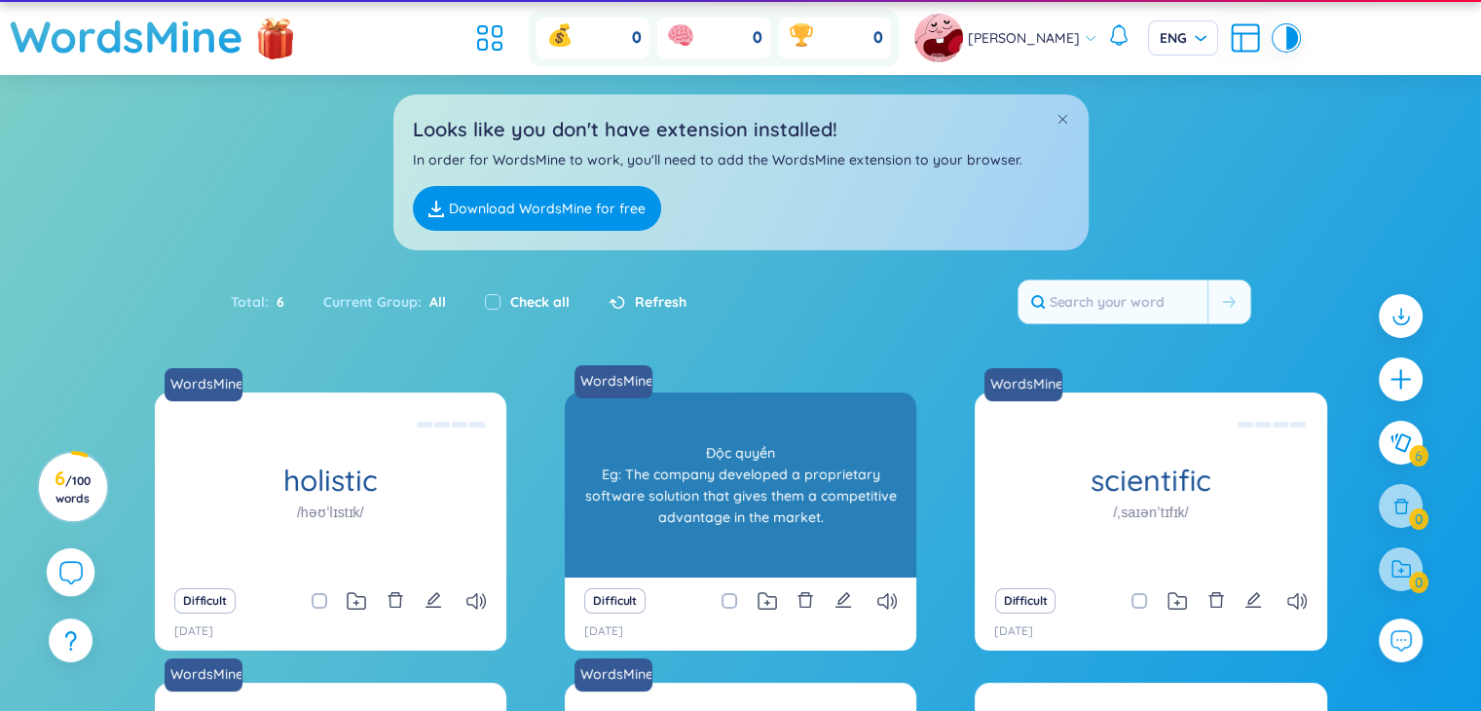
scroll to position [0, 0]
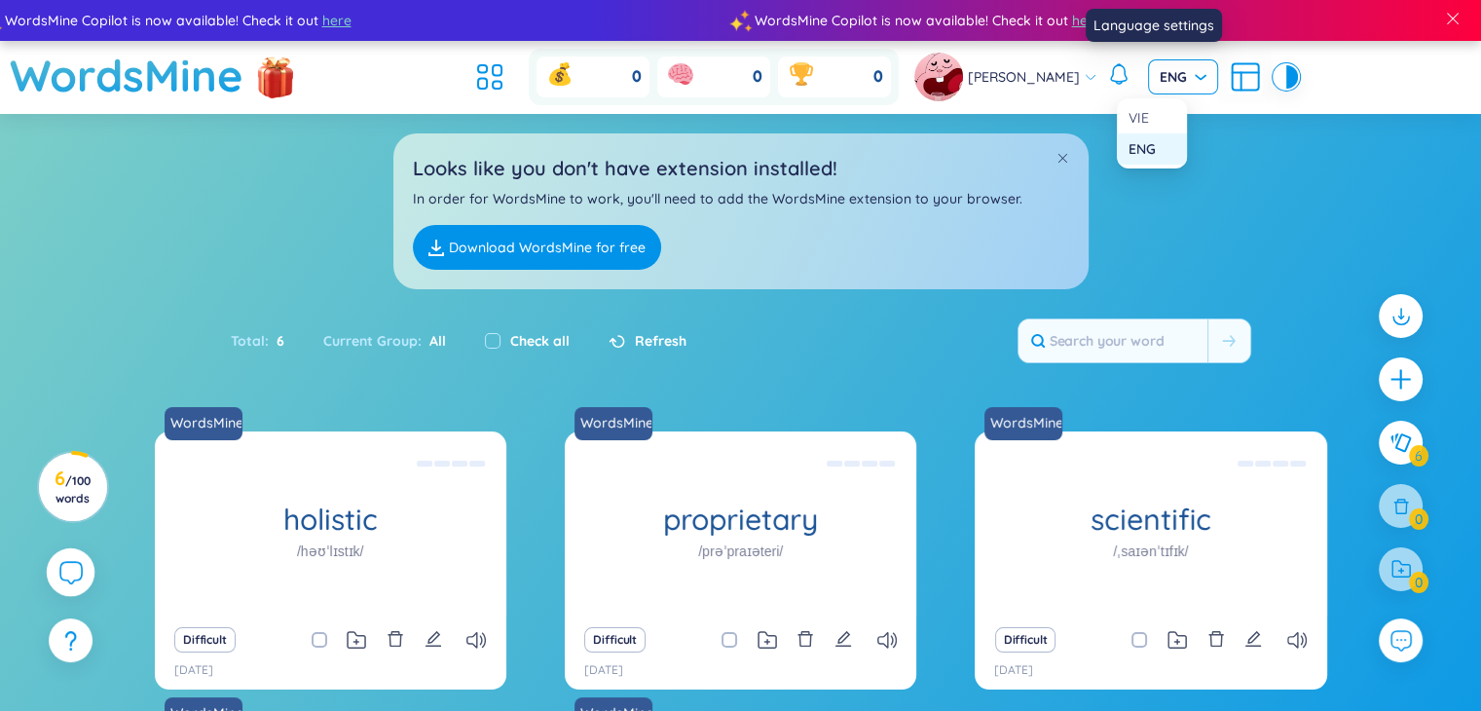
click at [1168, 83] on span "ENG" at bounding box center [1182, 76] width 47 height 19
click at [1141, 106] on div "VIE" at bounding box center [1152, 117] width 70 height 31
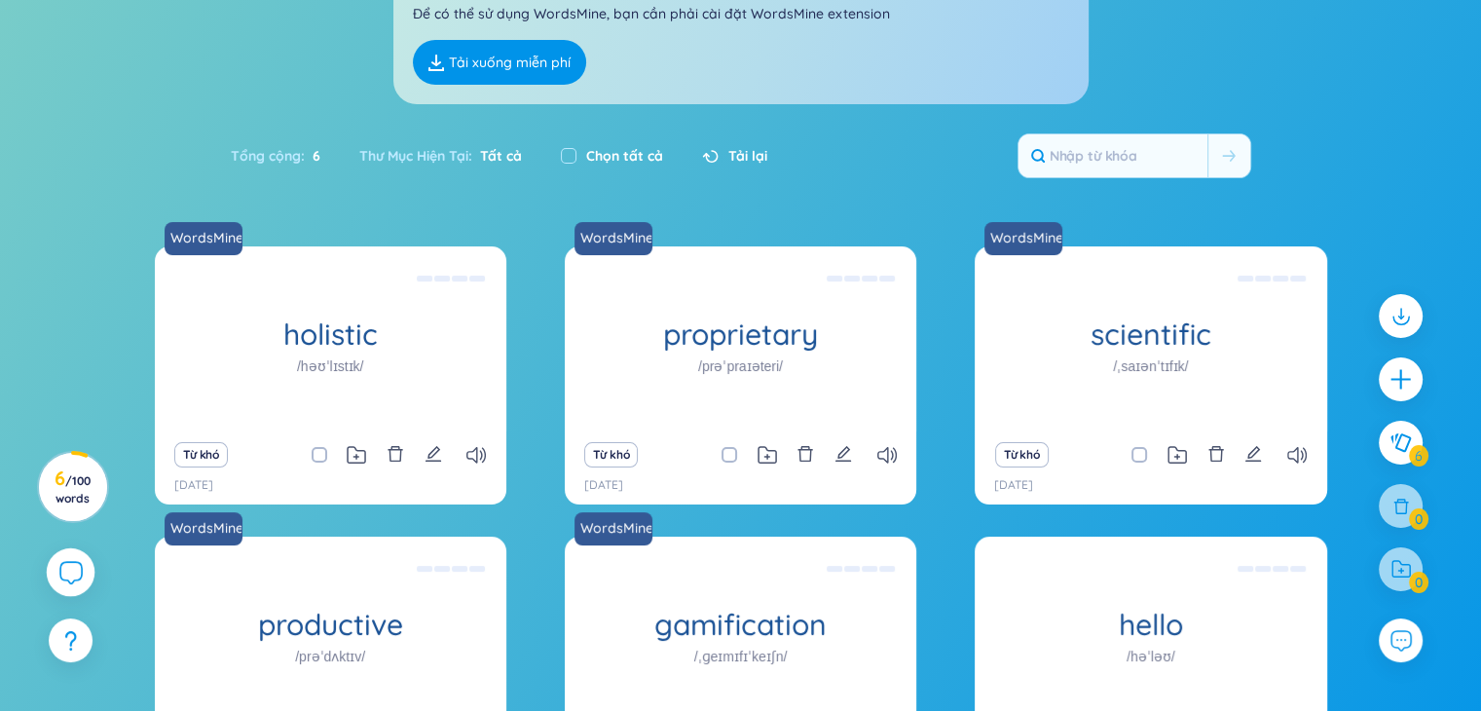
scroll to position [193, 0]
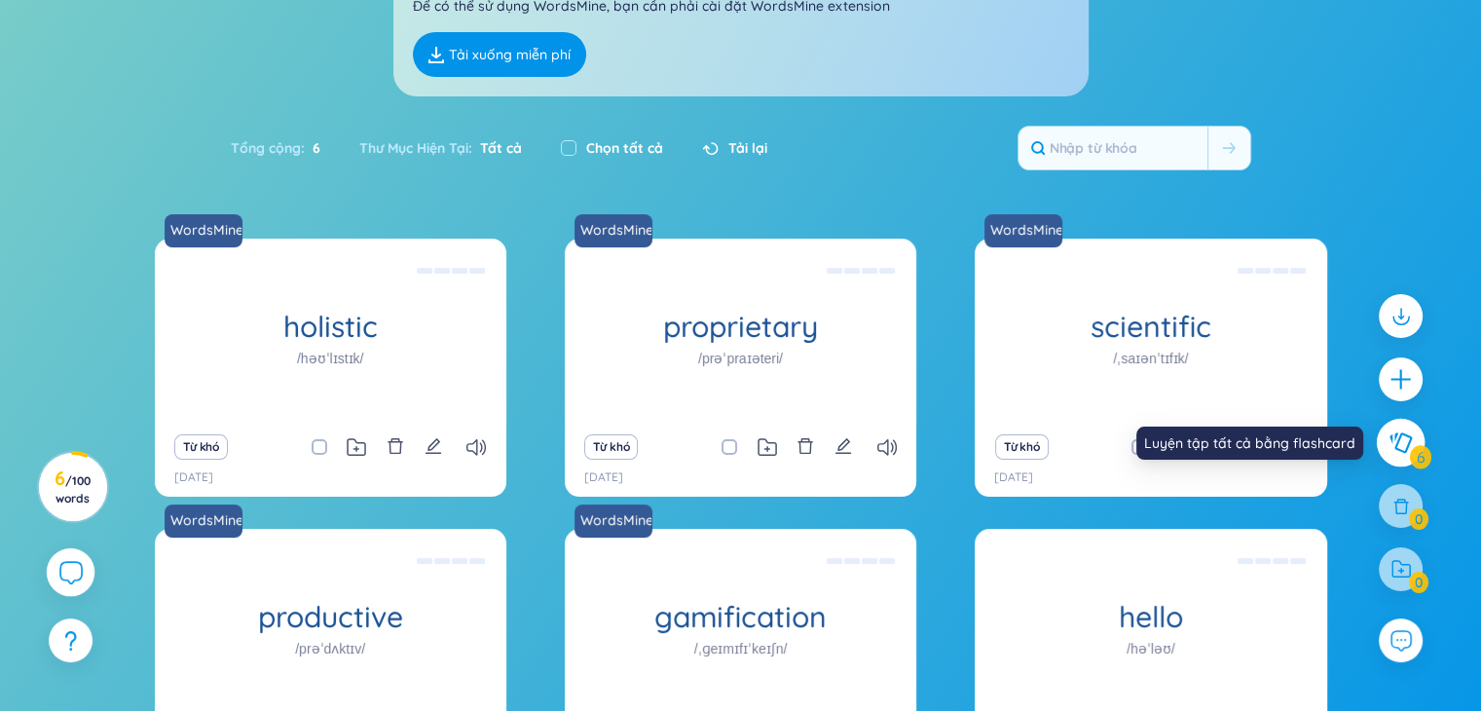
click at [1396, 450] on icon at bounding box center [1399, 442] width 23 height 21
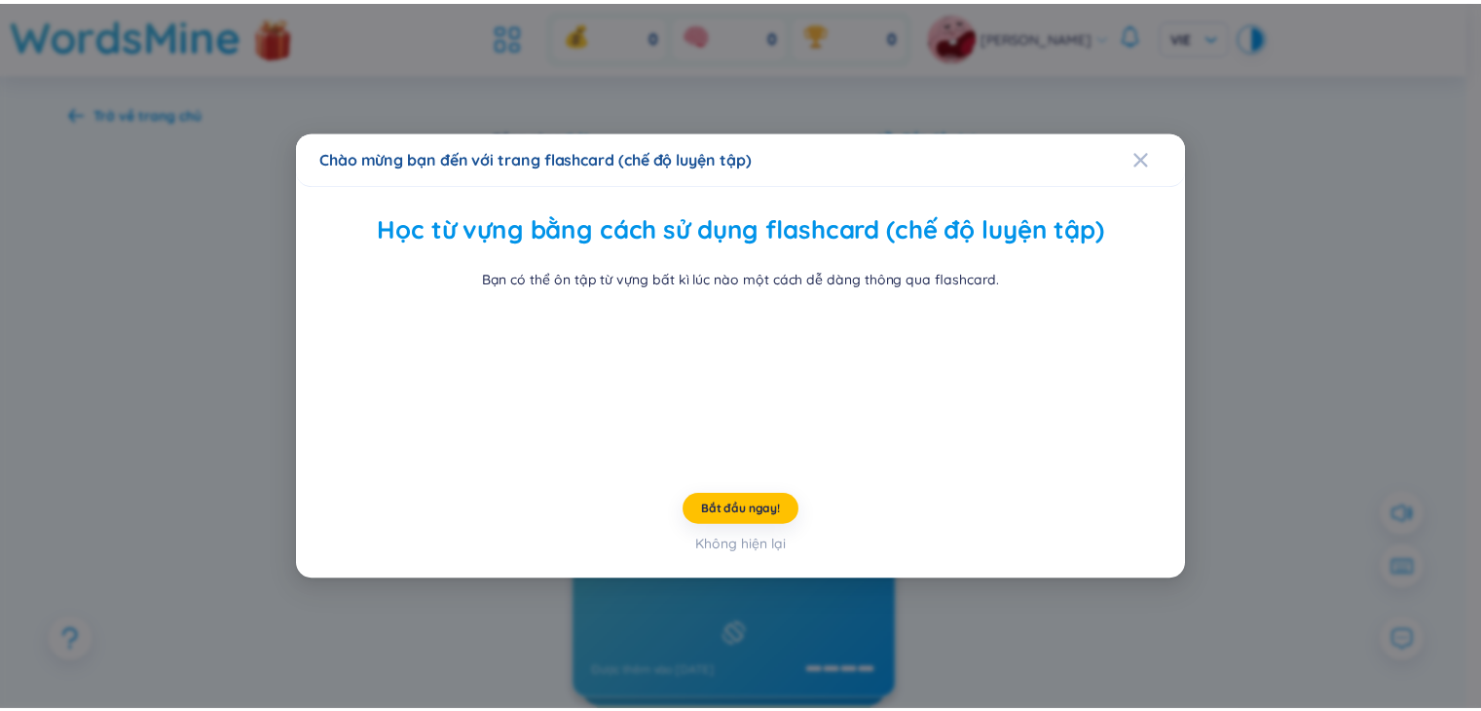
scroll to position [29, 0]
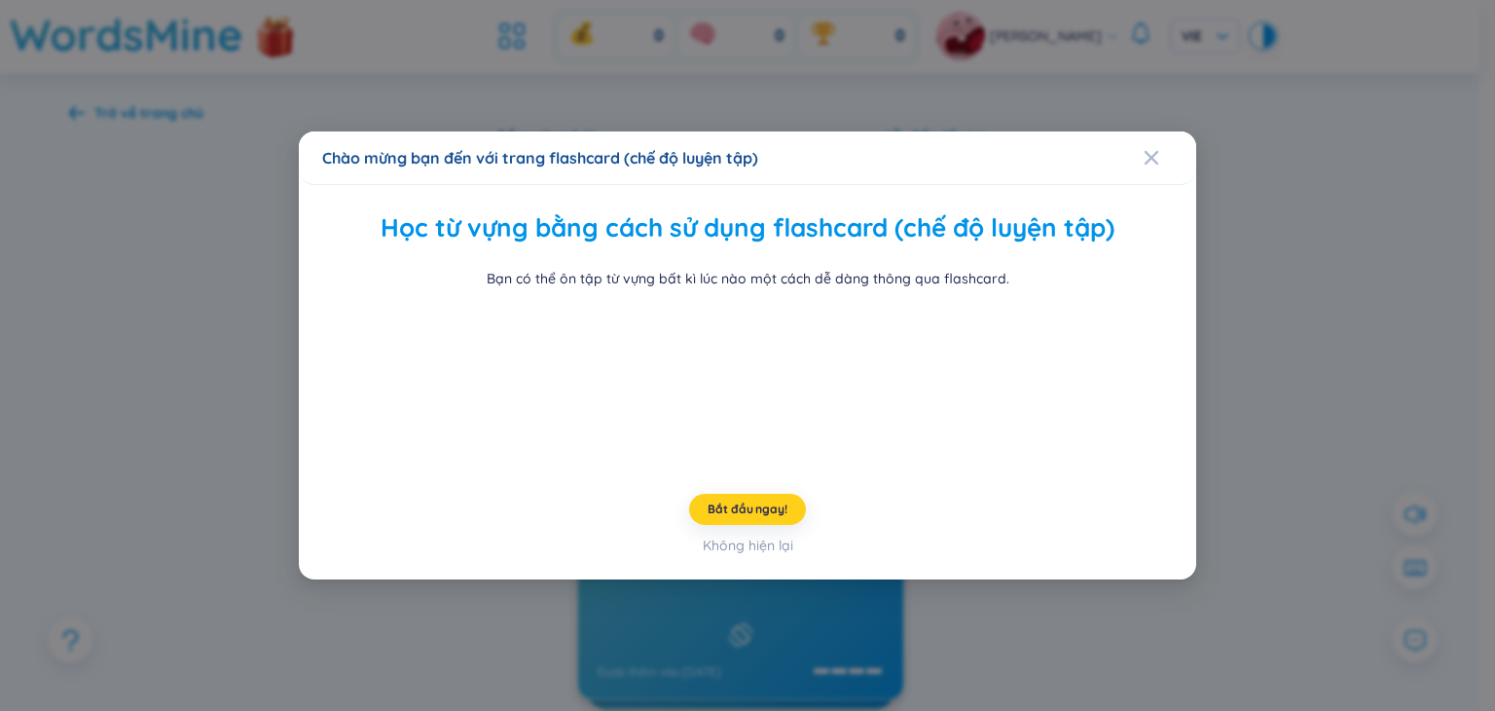
click at [732, 517] on span "Bắt đầu ngay!" at bounding box center [747, 509] width 79 height 16
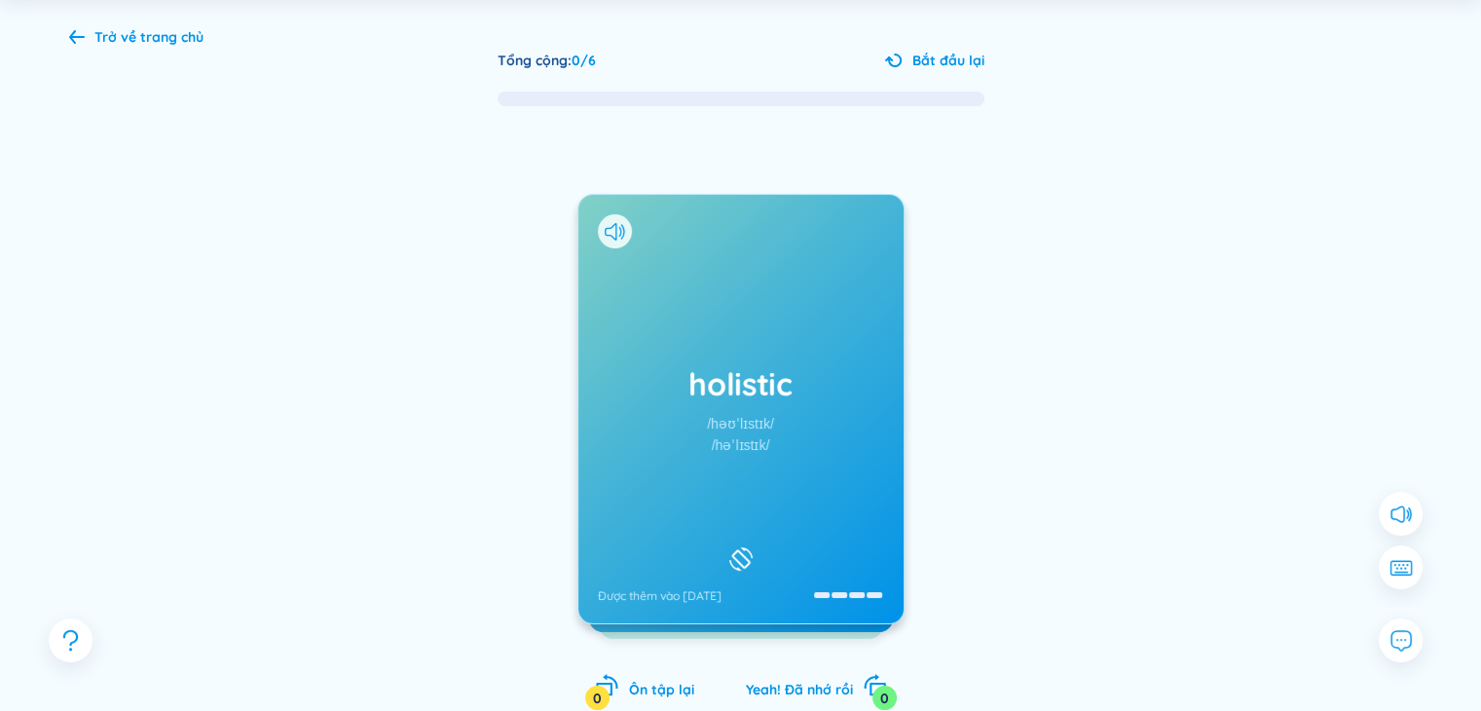
scroll to position [182, 0]
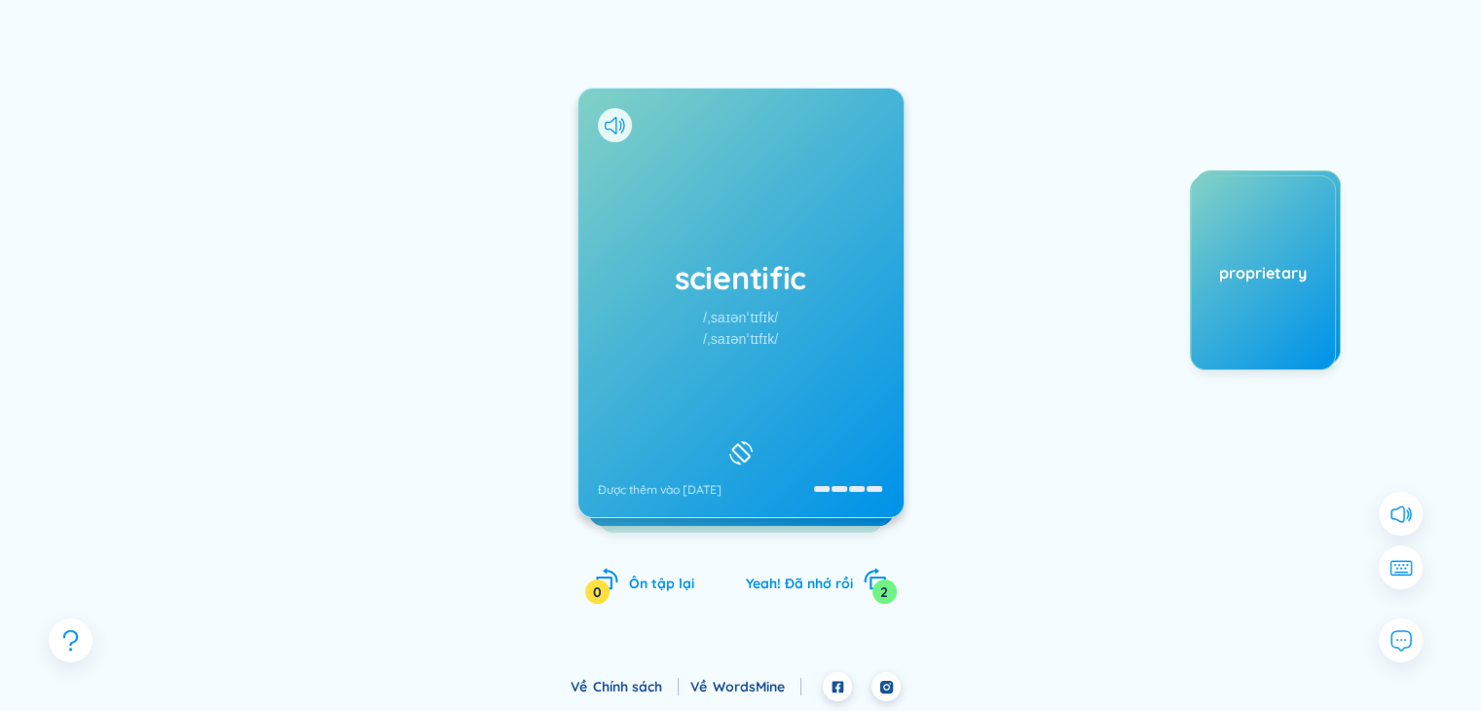
click at [720, 374] on div "scientific /ˌsaɪənˈtɪfɪk/ /ˌsaɪənˈtɪfɪk/ Được thêm vào [DATE]" at bounding box center [740, 303] width 325 height 428
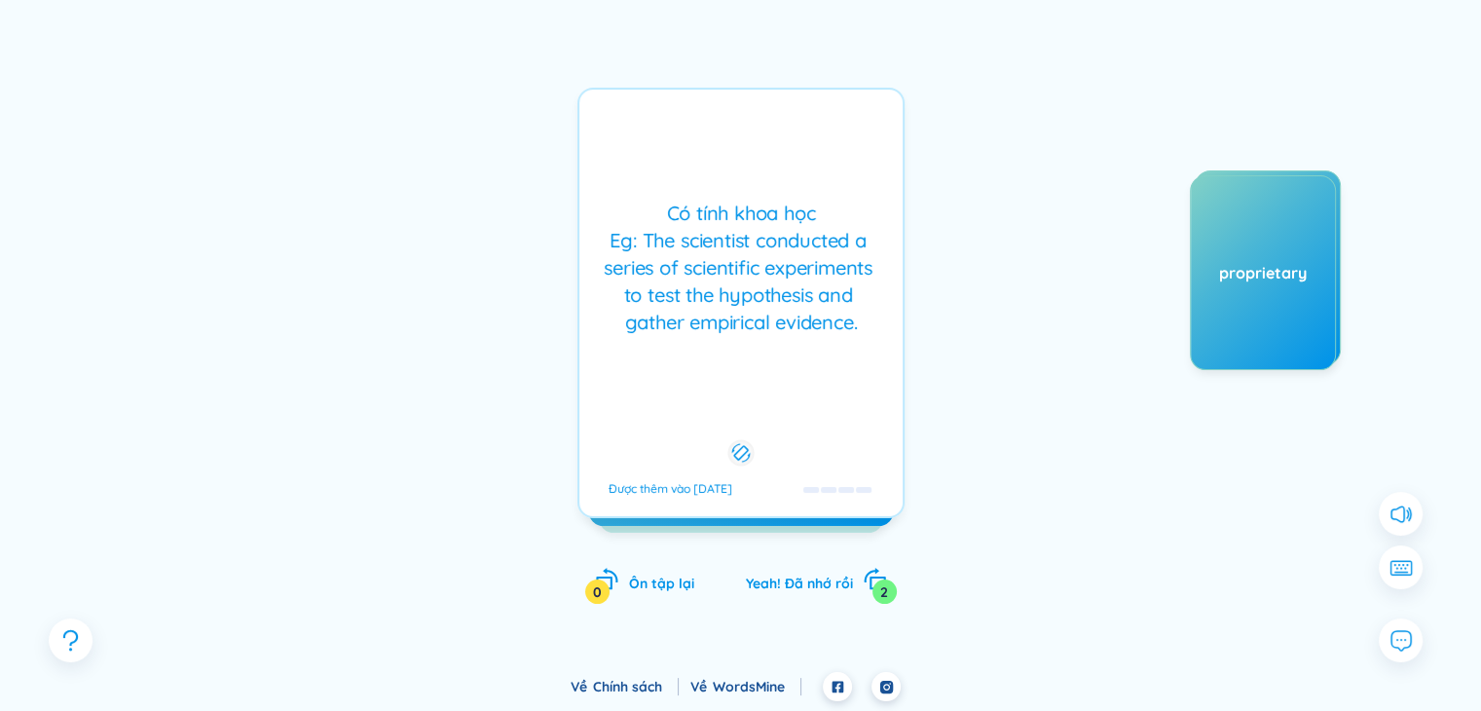
drag, startPoint x: 720, startPoint y: 374, endPoint x: 828, endPoint y: 371, distance: 108.1
click at [828, 371] on div "scientific /ˌsaɪənˈtɪfɪk/ /ˌsaɪənˈtɪfɪk/ Được thêm vào [DATE] Có tính [PERSON_N…" at bounding box center [740, 303] width 327 height 430
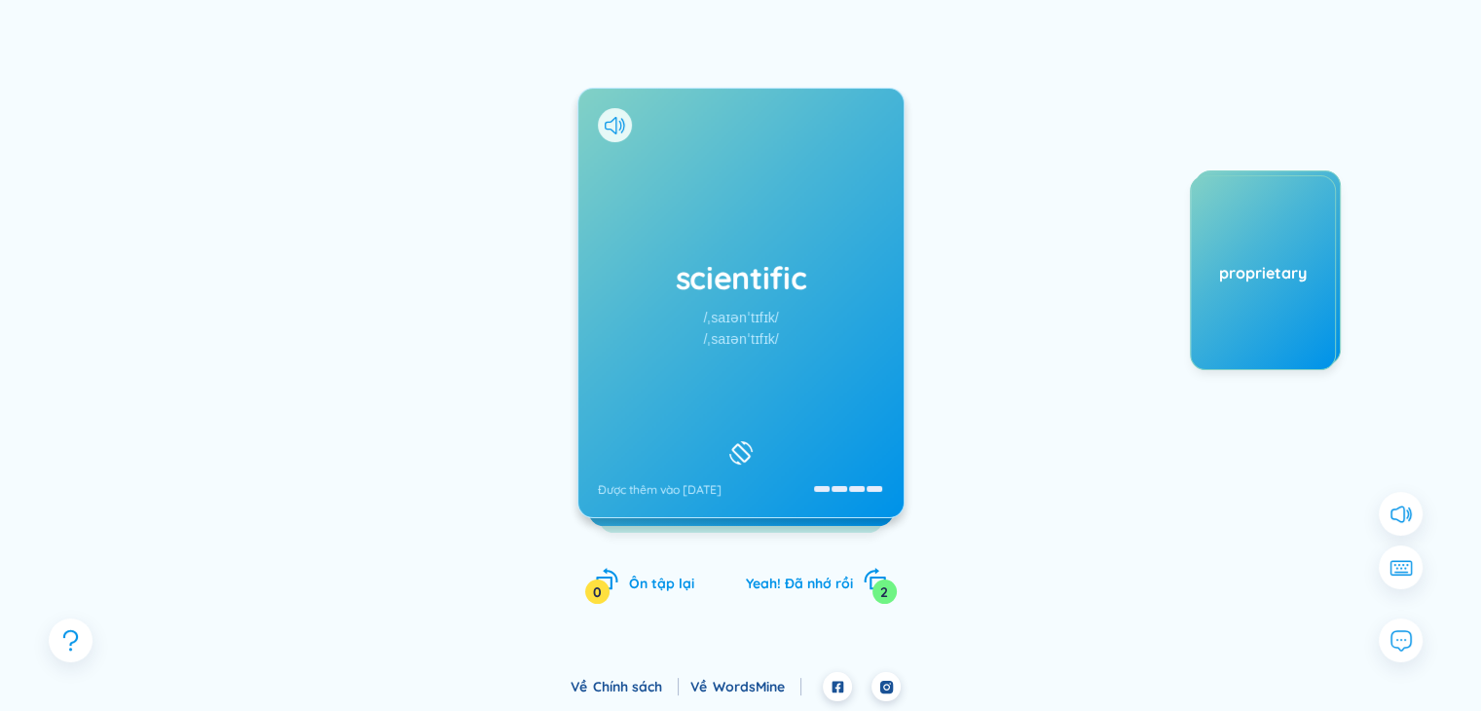
click at [828, 371] on div "scientific /ˌsaɪənˈtɪfɪk/ /ˌsaɪənˈtɪfɪk/ Được thêm vào [DATE] Có tính [PERSON_N…" at bounding box center [740, 303] width 327 height 430
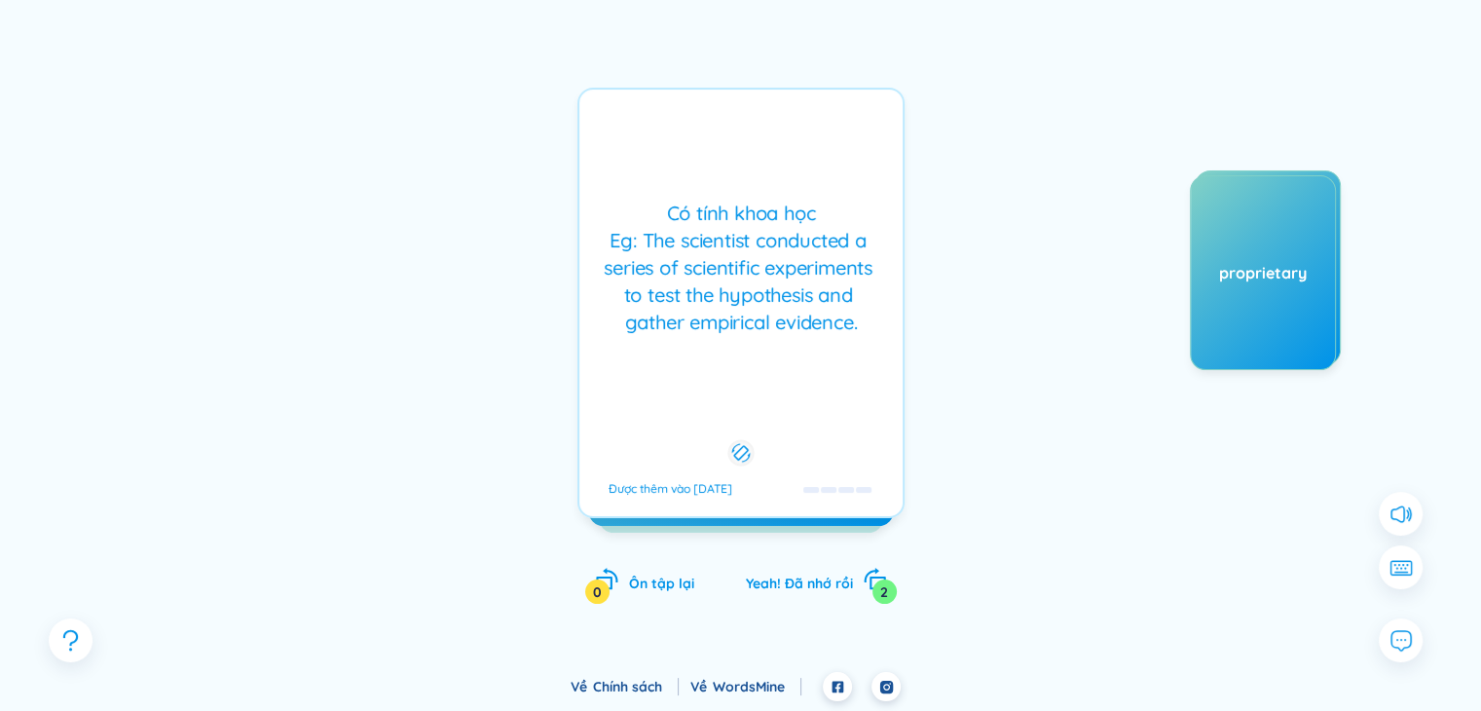
click at [828, 371] on div "Có tính [PERSON_NAME] học Eg: The scientist conducted a series of scientific ex…" at bounding box center [740, 303] width 327 height 430
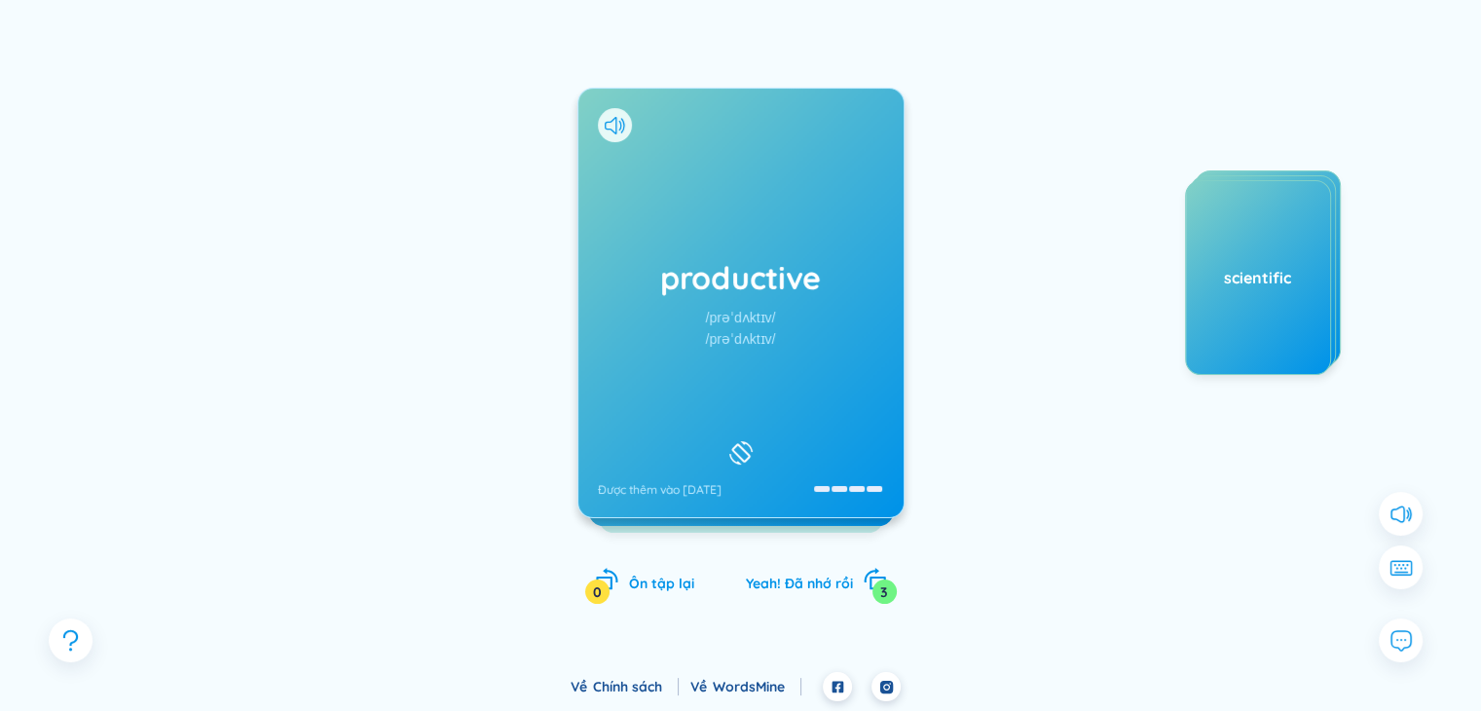
click at [791, 386] on div "productive /prəˈdʌktɪv/ /prəˈdʌktɪv/ Được thêm vào [DATE]" at bounding box center [740, 303] width 325 height 428
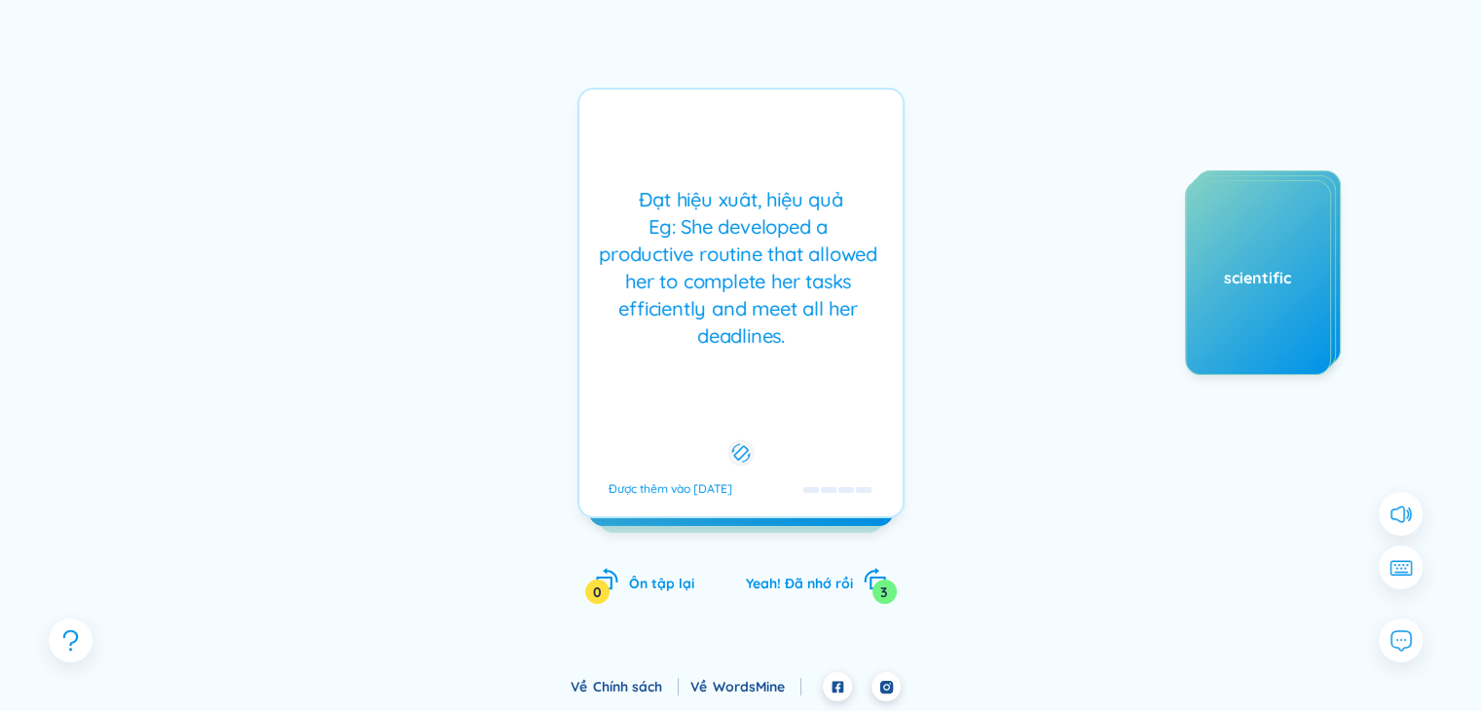
click at [791, 386] on div "Đạt [PERSON_NAME] xuât, [PERSON_NAME] Eg: She developed a productive routine th…" at bounding box center [740, 303] width 327 height 430
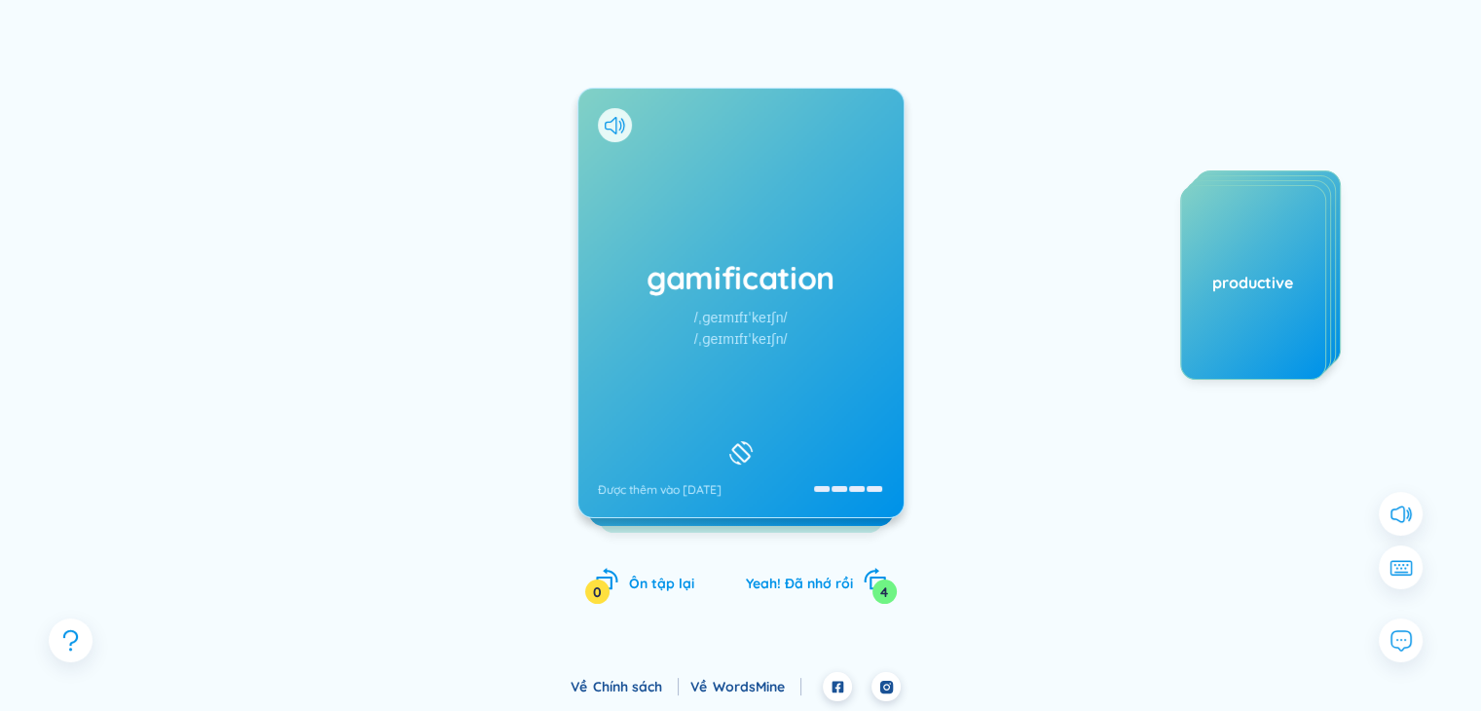
click at [783, 379] on div "gamification /ˌɡeɪmɪfɪˈkeɪʃn/ /ˌɡeɪmɪfɪˈkeɪʃn/ Được thêm vào [DATE]" at bounding box center [740, 303] width 325 height 428
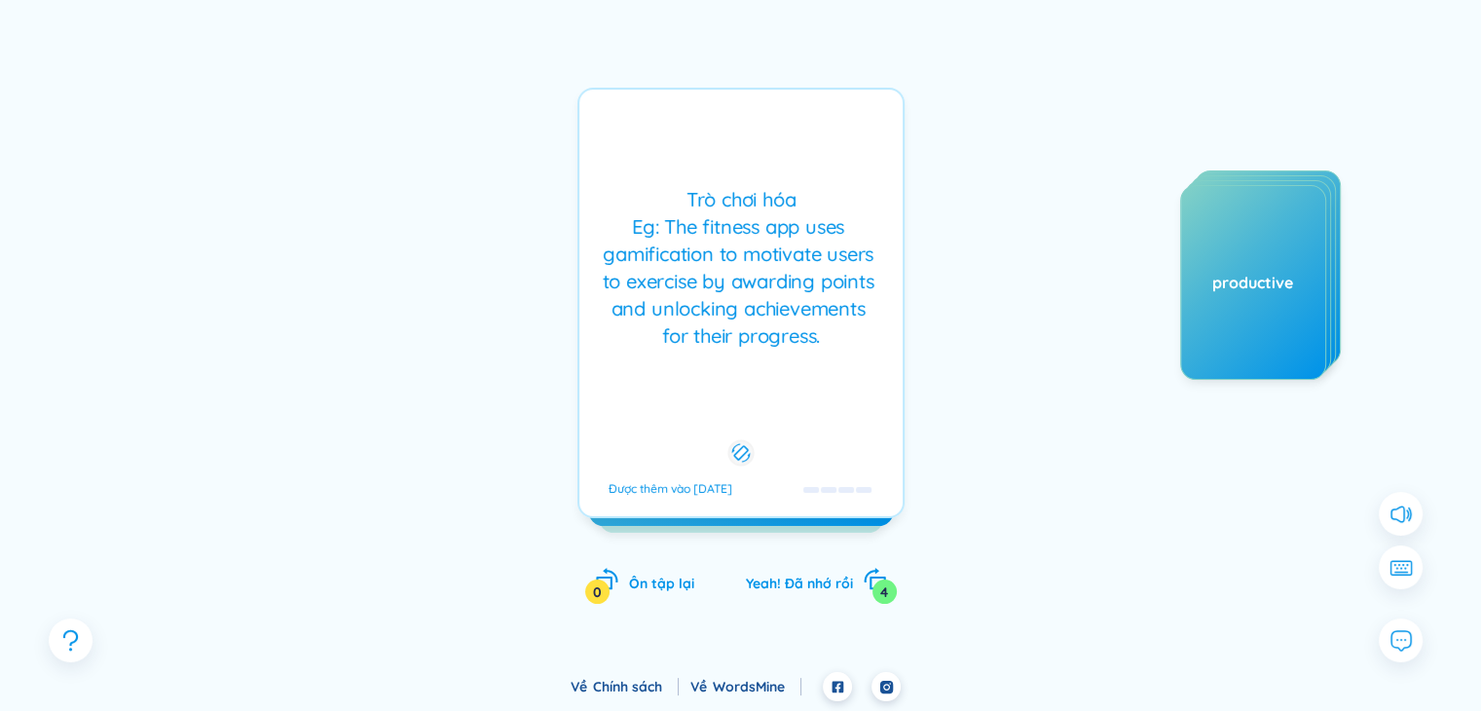
click at [783, 379] on div "Trò [PERSON_NAME] Eg: The fitness app uses gamification to motivate users to ex…" at bounding box center [740, 303] width 327 height 430
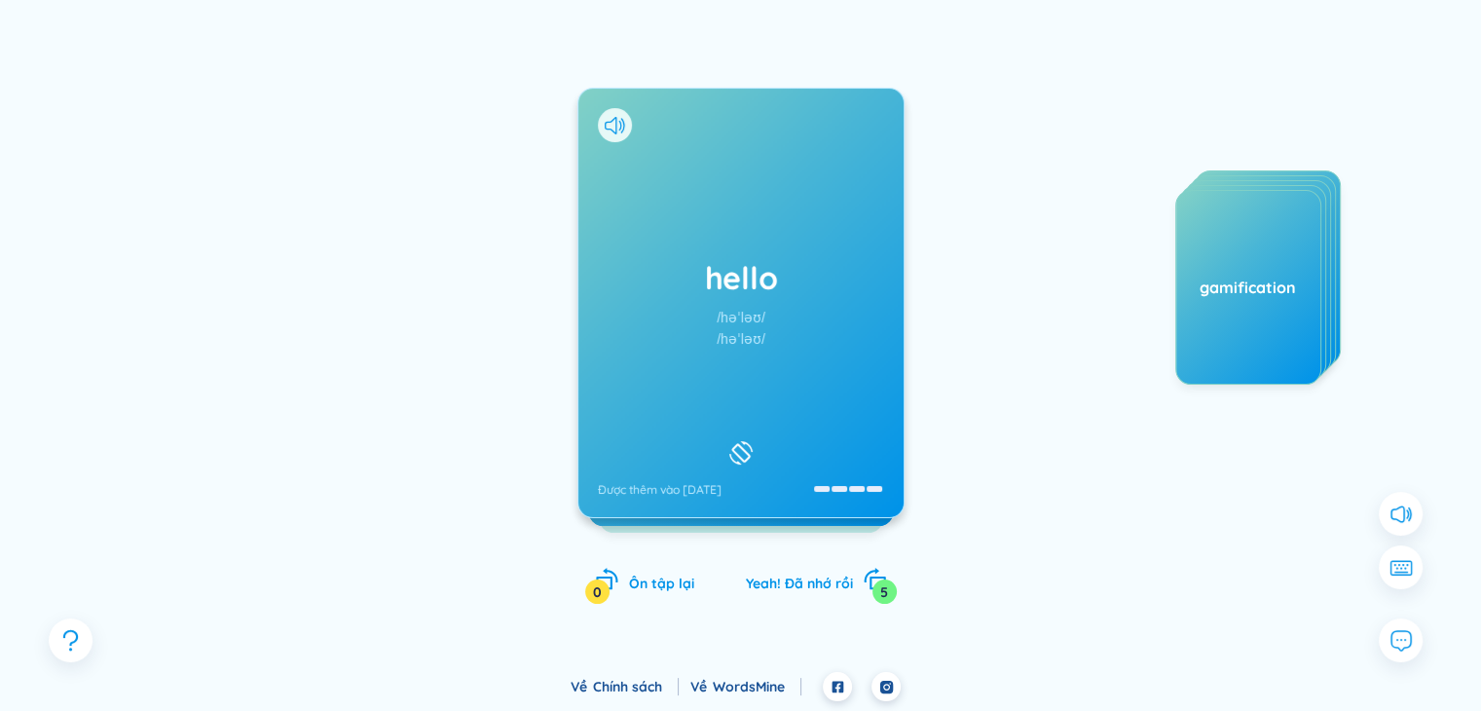
click at [760, 386] on div "hello /həˈləʊ/ /həˈləʊ/ Được thêm vào [DATE]" at bounding box center [740, 303] width 325 height 428
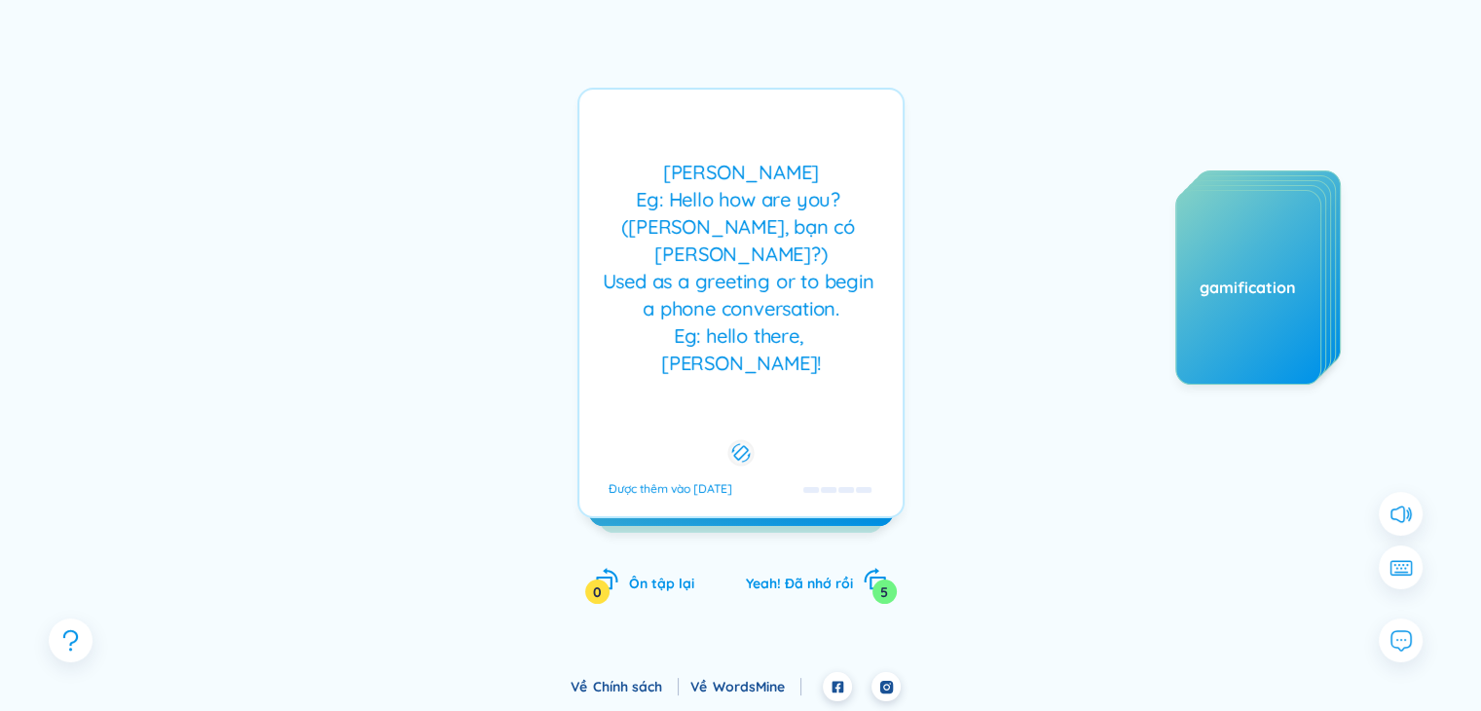
click at [760, 386] on div "[PERSON_NAME] Eg: Hello how are you? ([PERSON_NAME], bạn có [PERSON_NAME]?) Use…" at bounding box center [740, 303] width 327 height 430
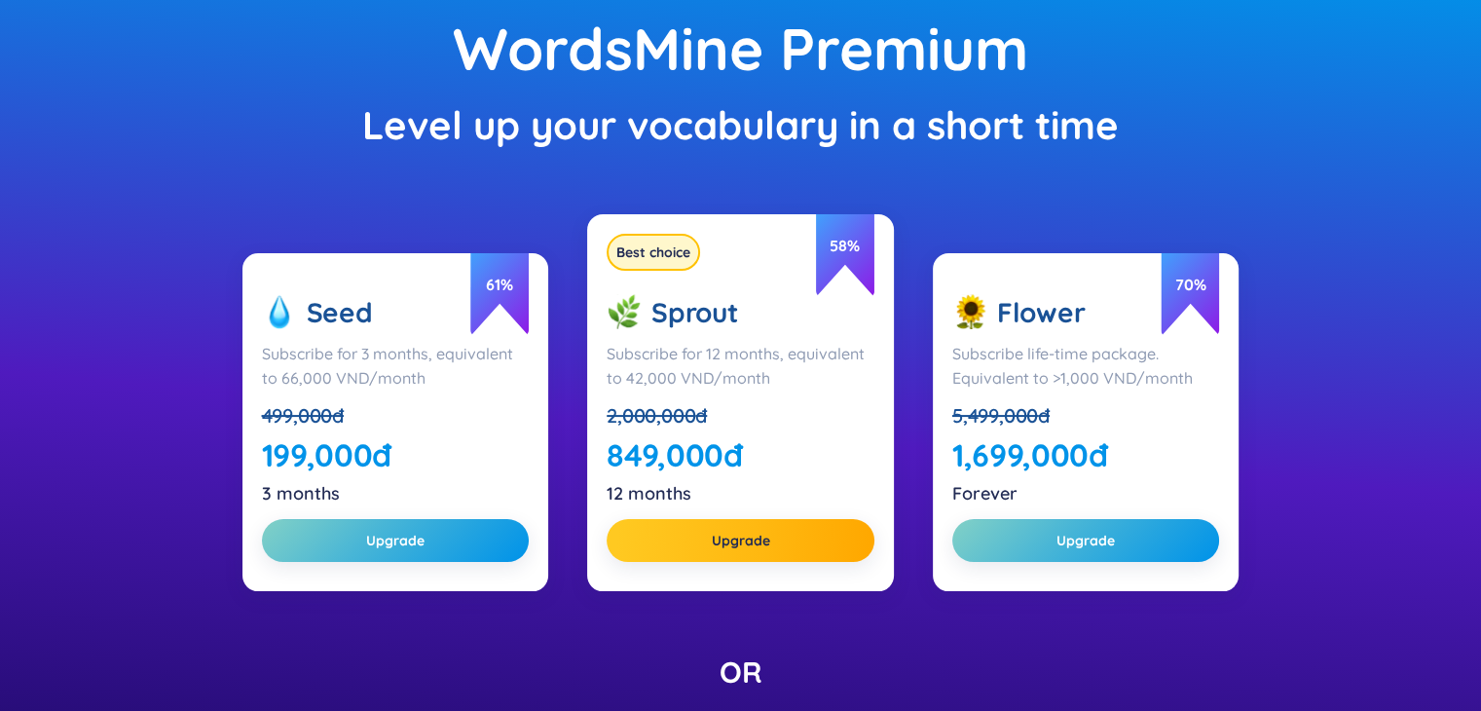
scroll to position [198, 0]
